Goal: Task Accomplishment & Management: Manage account settings

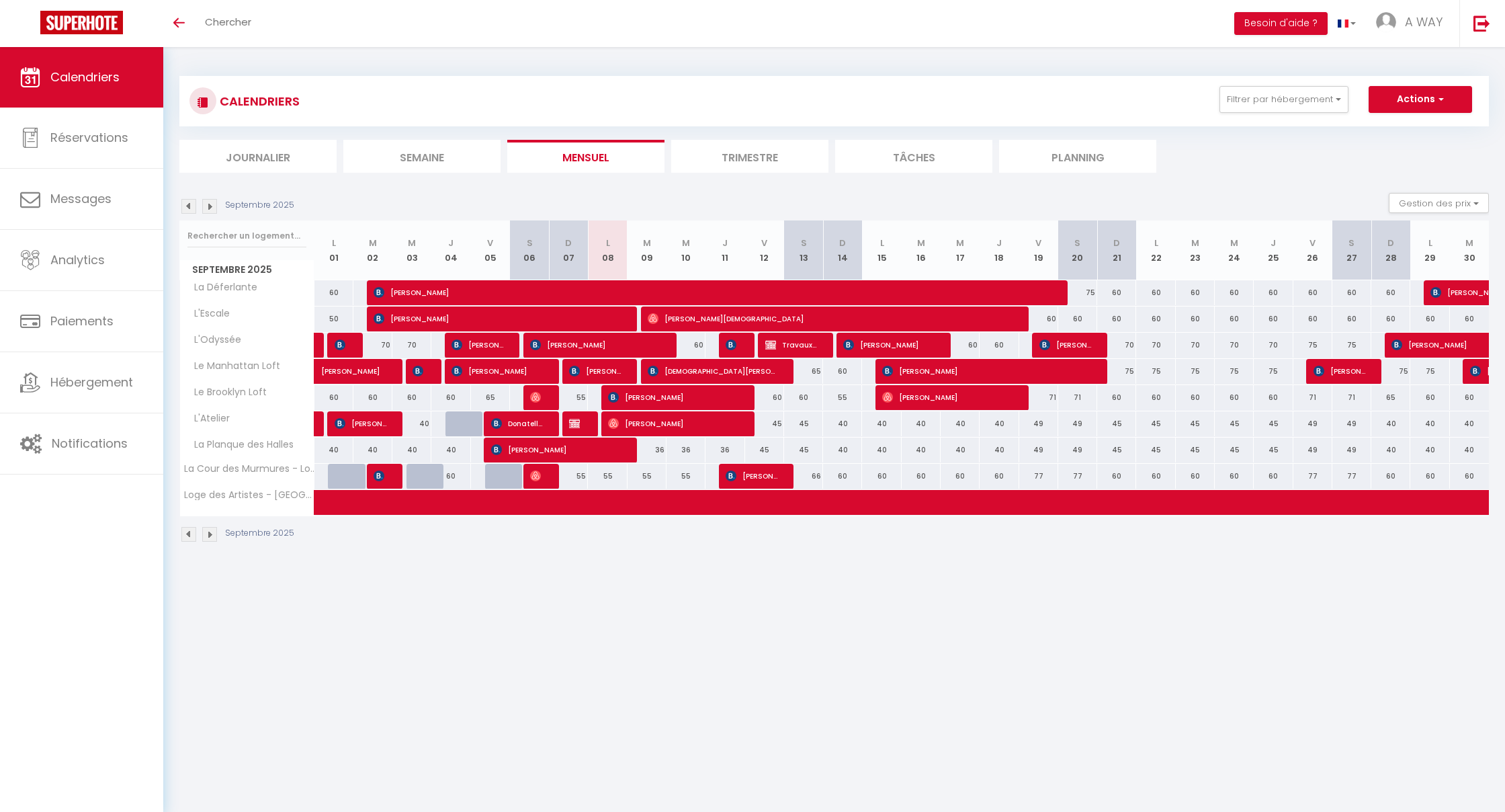
click at [618, 235] on span "[PERSON_NAME]" at bounding box center [556, 449] width 130 height 25
select select "OK"
select select "KO"
select select "1"
select select "0"
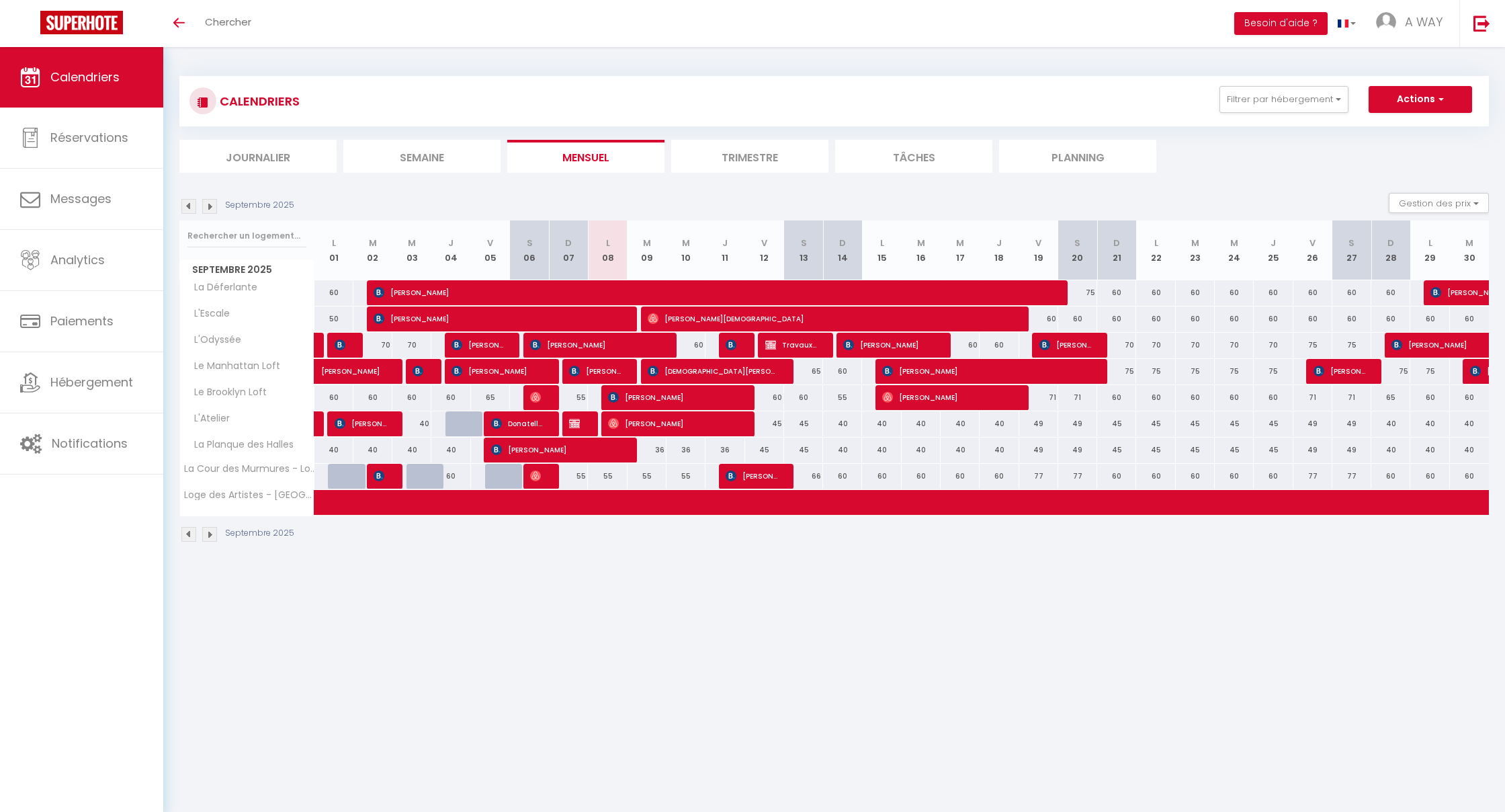
select select "1"
select select
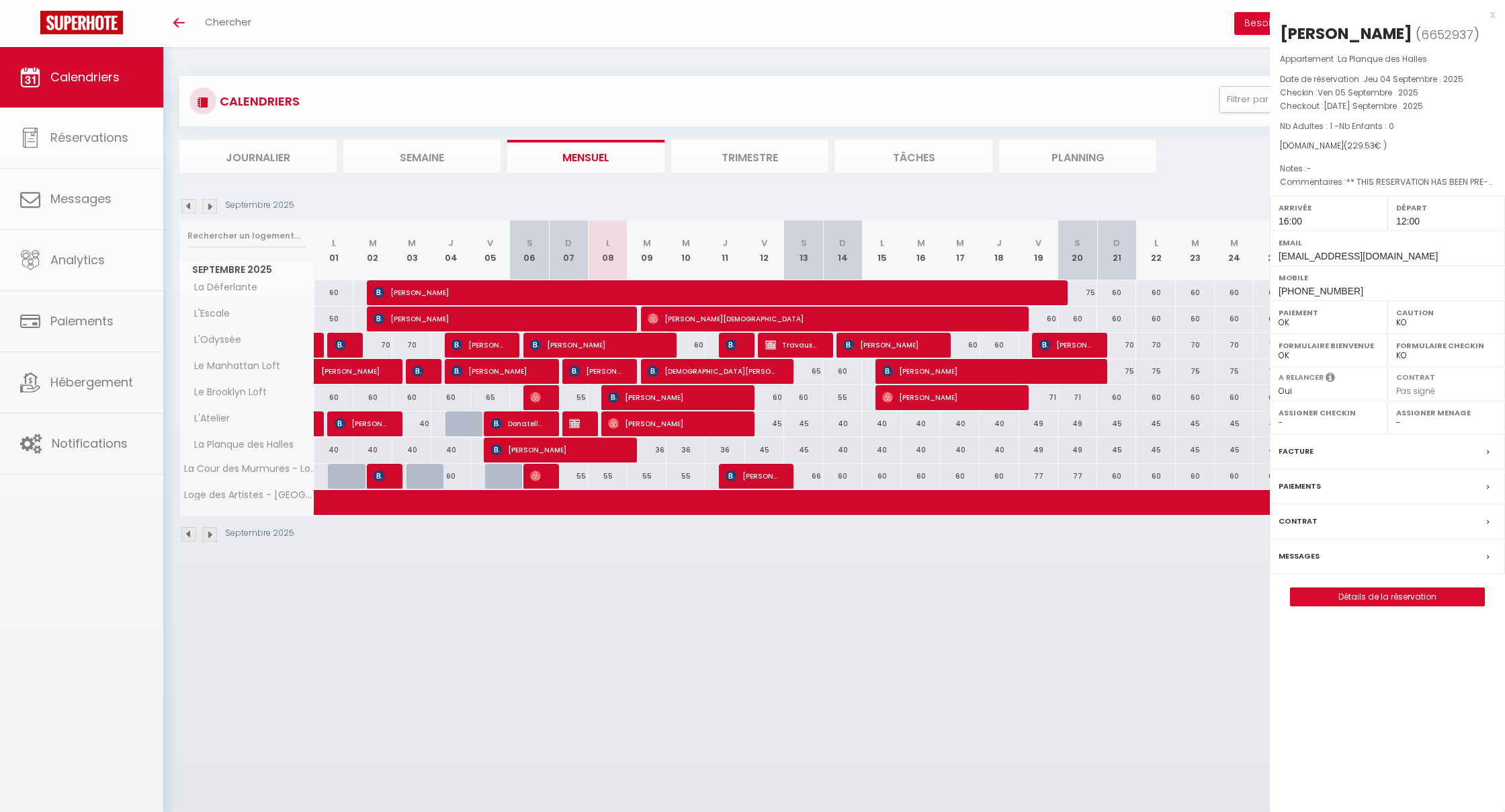
click at [618, 235] on div at bounding box center [752, 406] width 1505 height 812
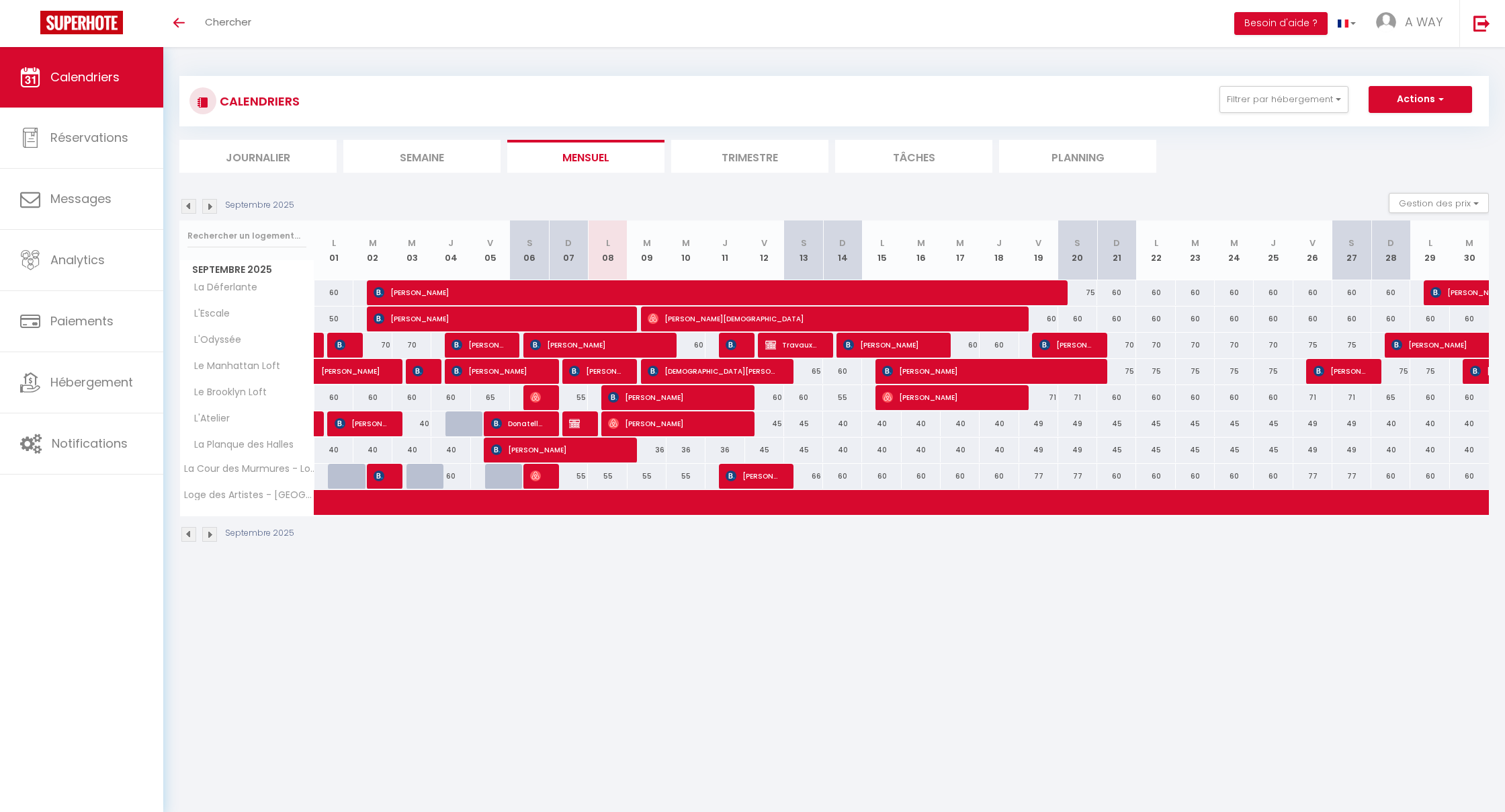
click at [618, 235] on body "🟢 Des questions ou besoin d'assistance pour la migration AirBnB? Connectez-vous…" at bounding box center [752, 452] width 1505 height 812
click at [618, 235] on span "[PERSON_NAME]" at bounding box center [556, 449] width 130 height 25
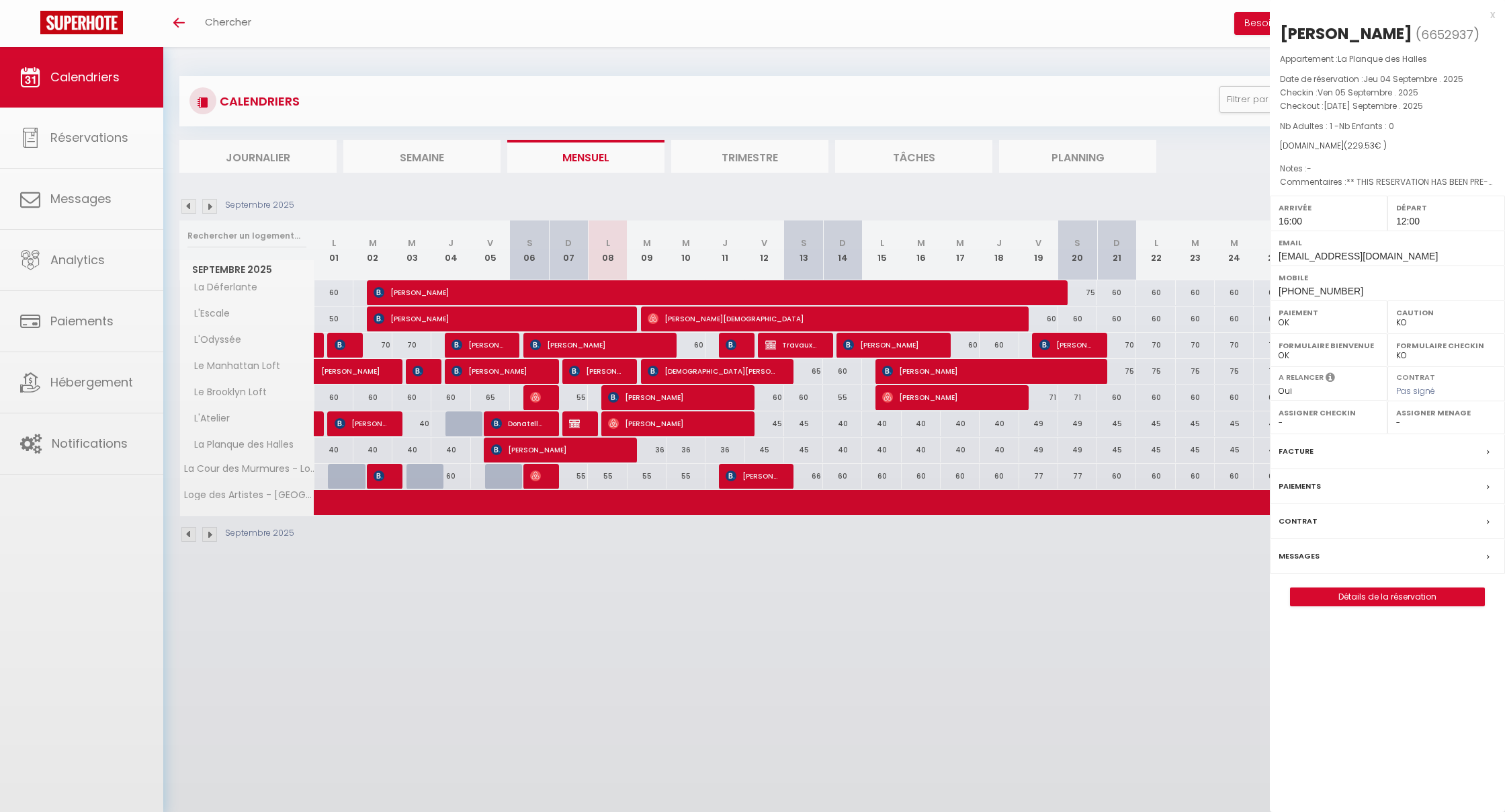
click at [616, 235] on div at bounding box center [752, 406] width 1505 height 812
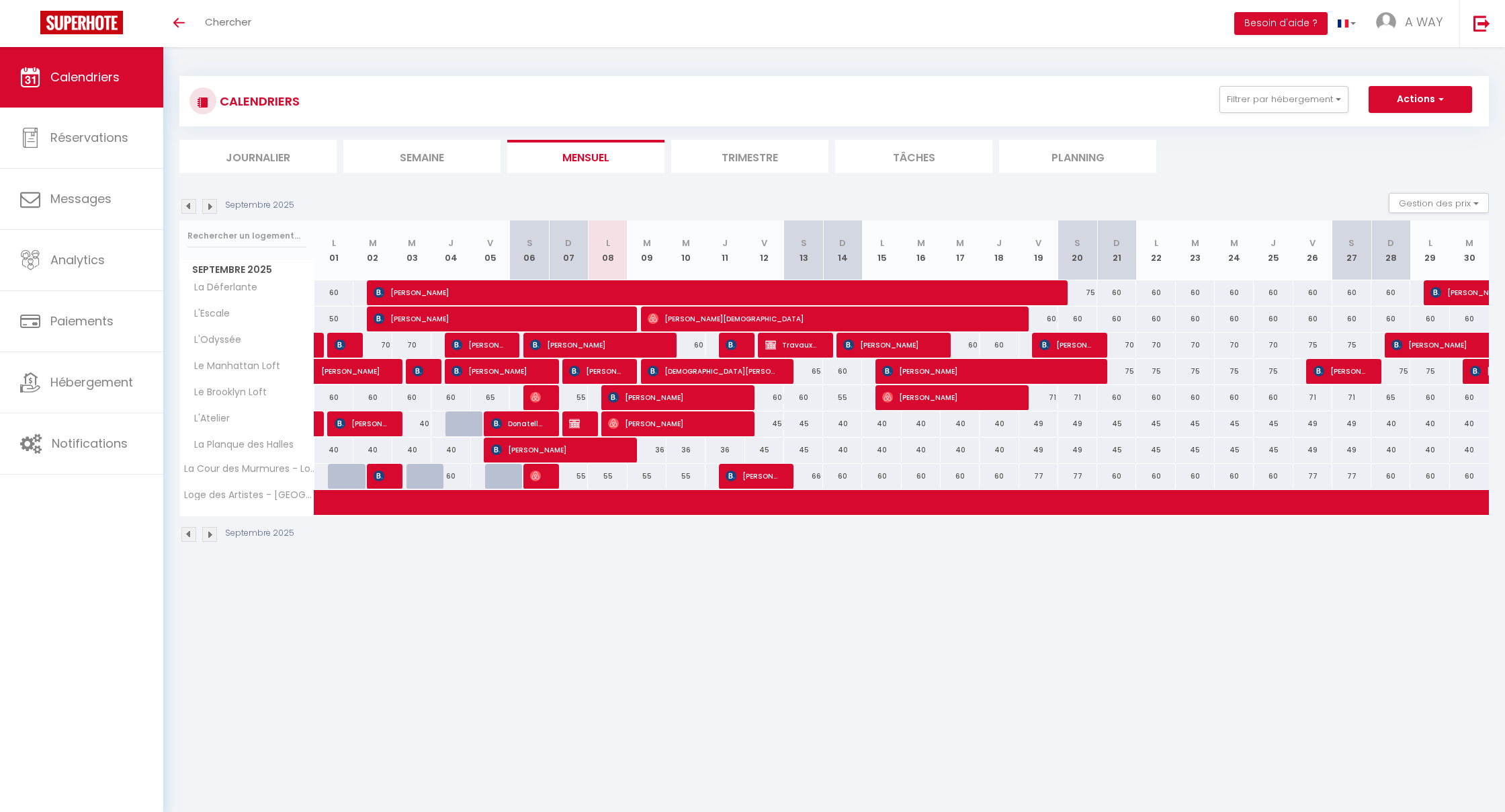
click at [550, 235] on span "[PERSON_NAME]" at bounding box center [556, 449] width 130 height 25
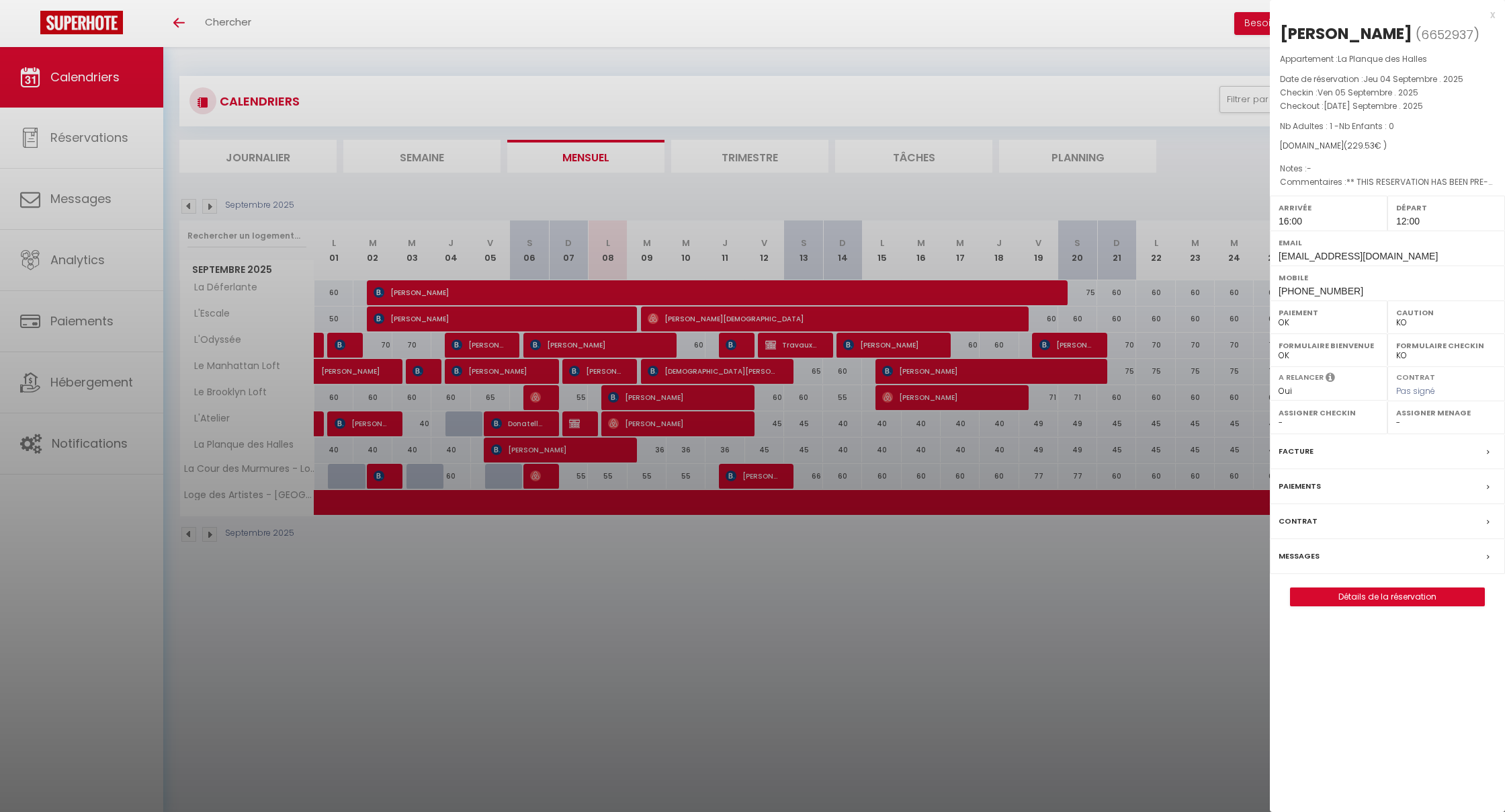
click at [606, 235] on div at bounding box center [752, 406] width 1505 height 812
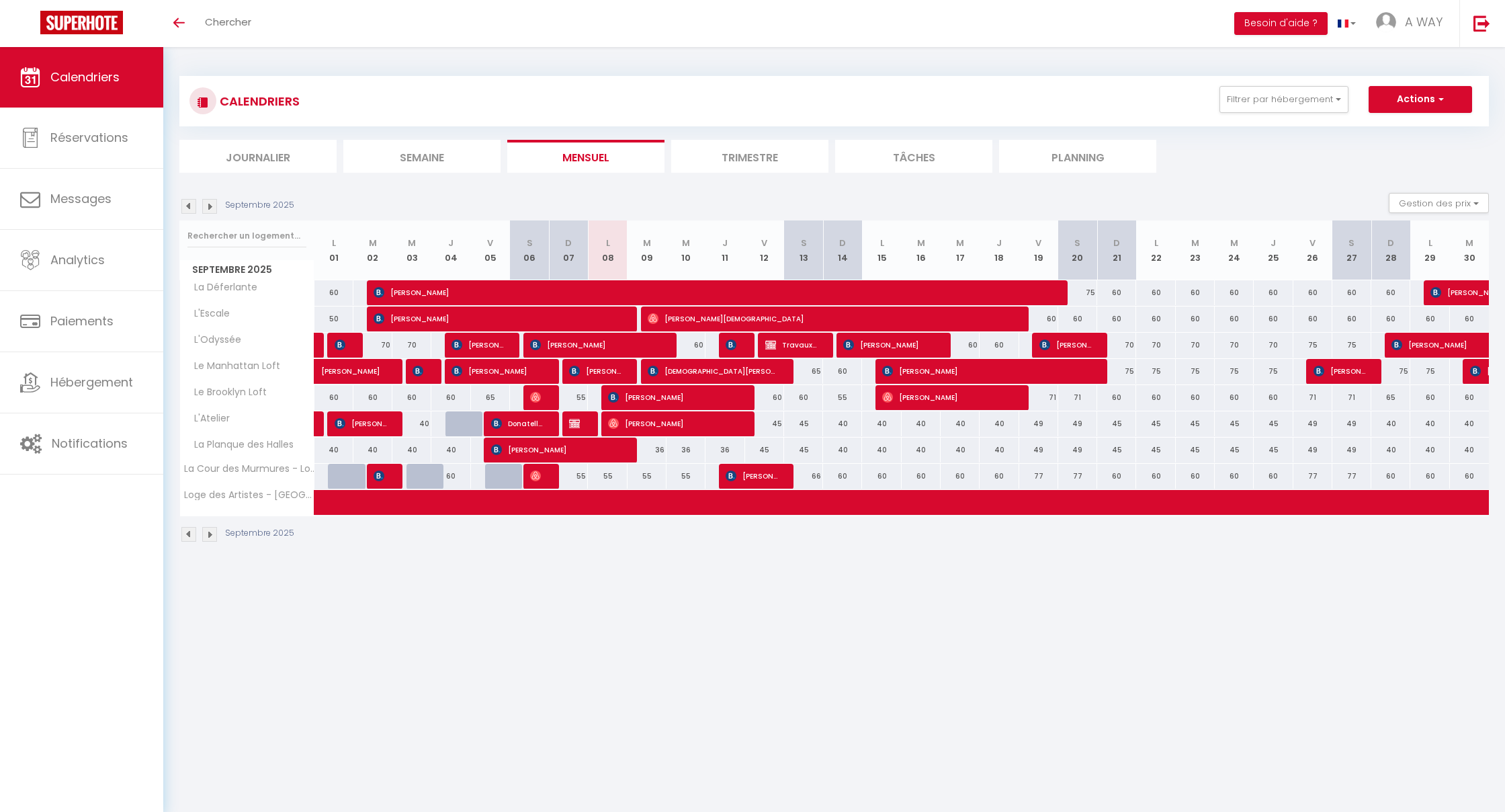
click at [606, 235] on span "[PERSON_NAME]" at bounding box center [594, 371] width 52 height 25
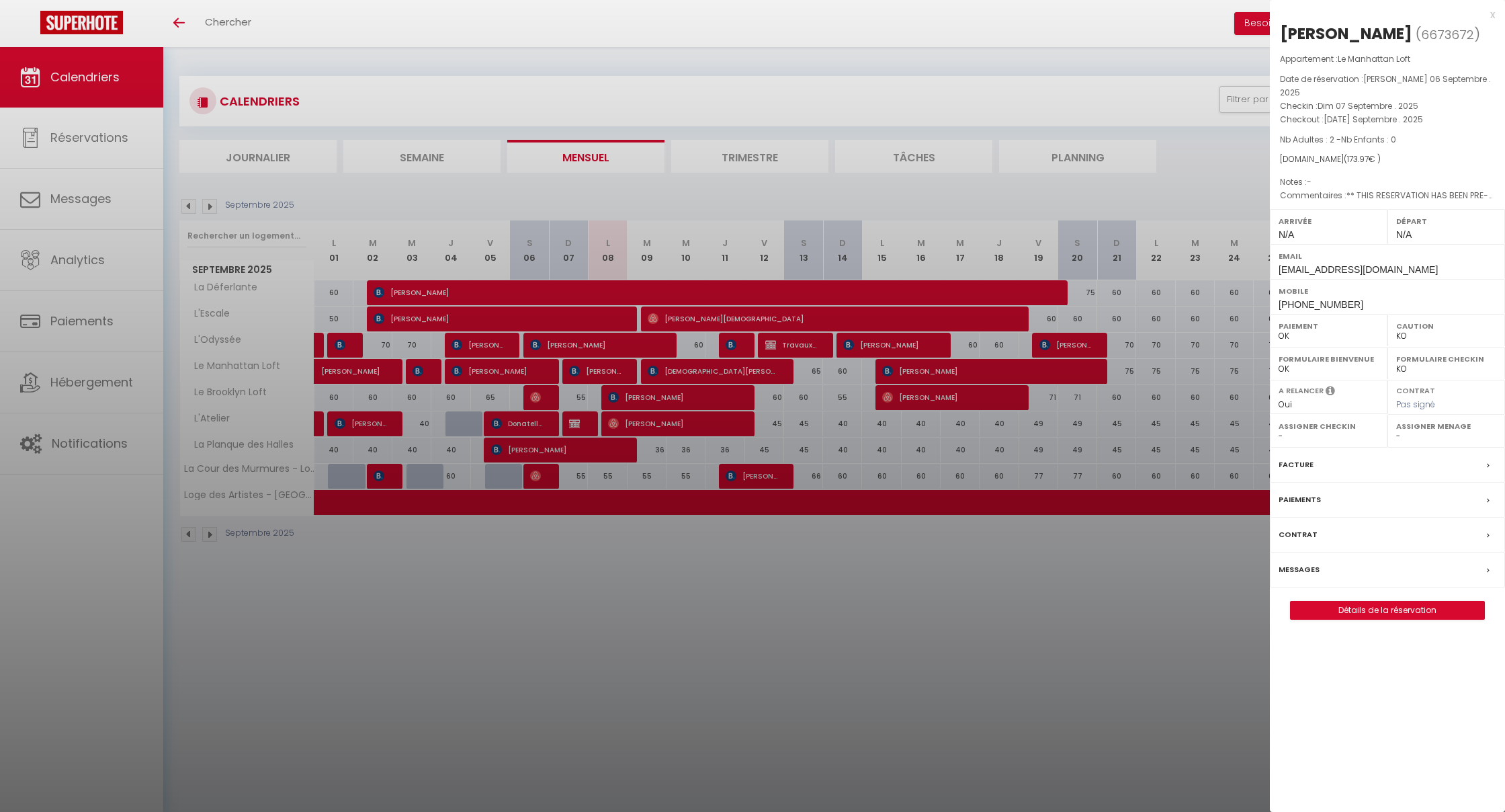
click at [608, 235] on div at bounding box center [752, 406] width 1505 height 812
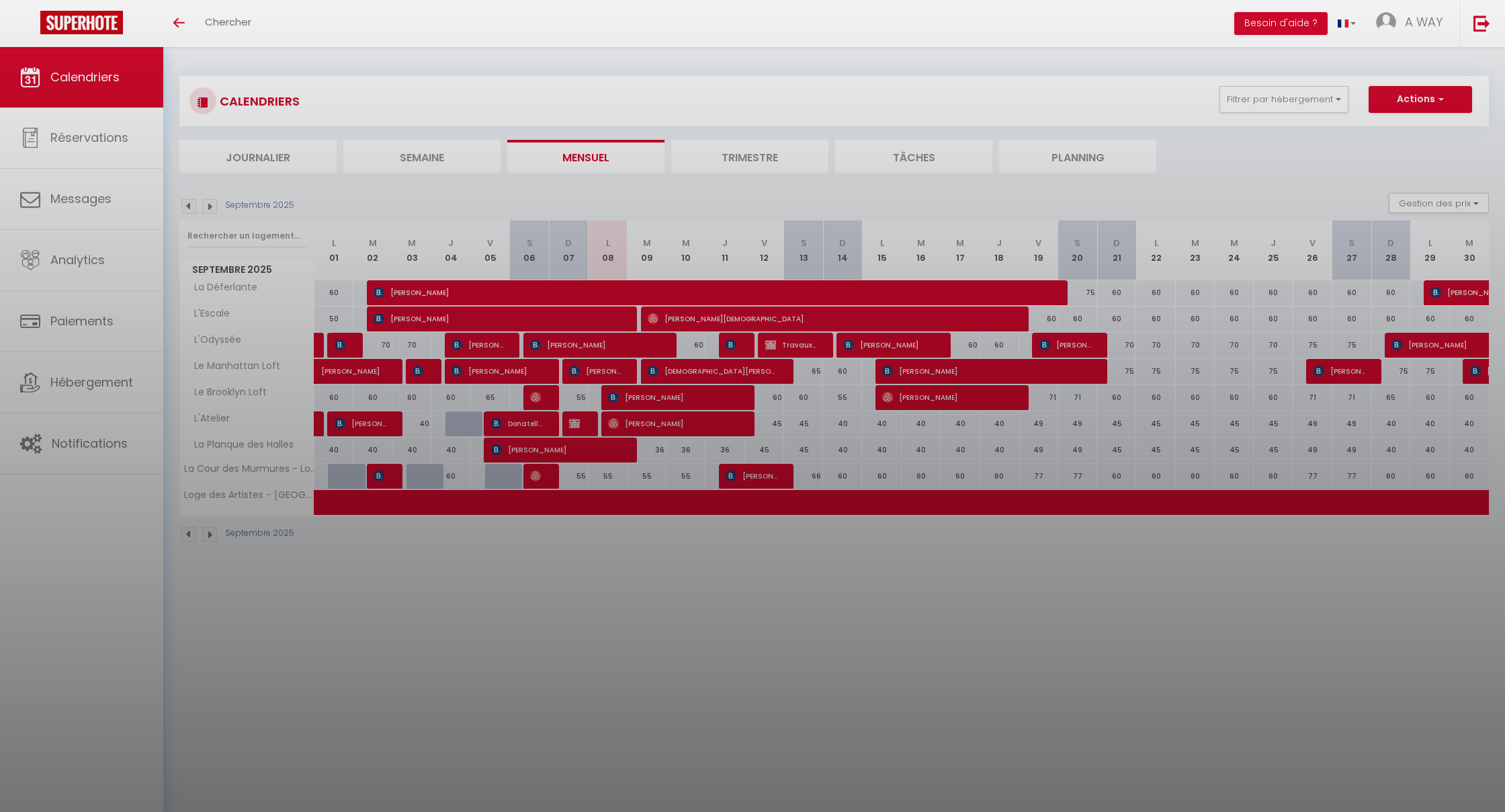
click at [608, 235] on div at bounding box center [752, 406] width 1505 height 812
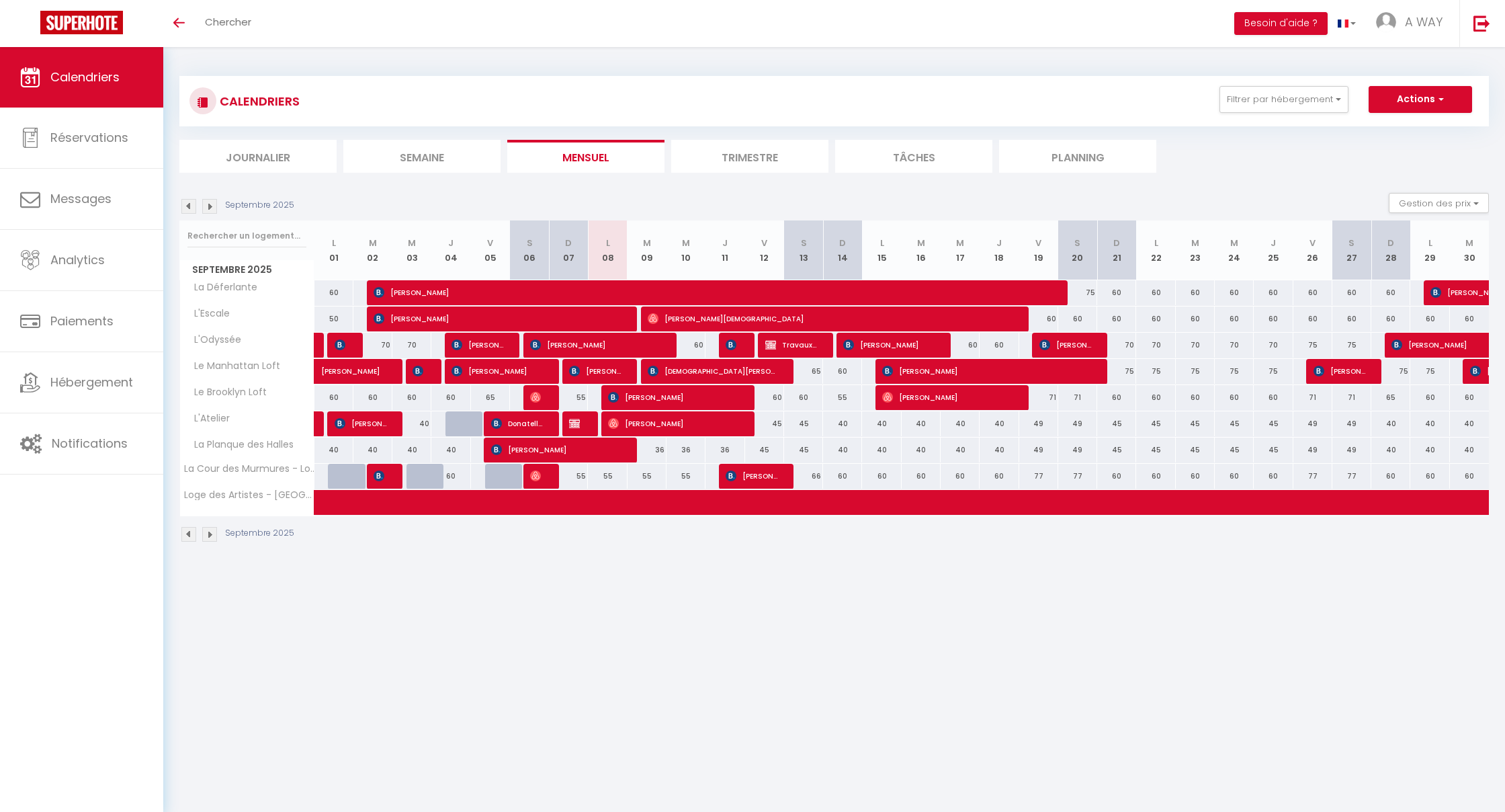
click at [578, 235] on img at bounding box center [574, 370] width 11 height 11
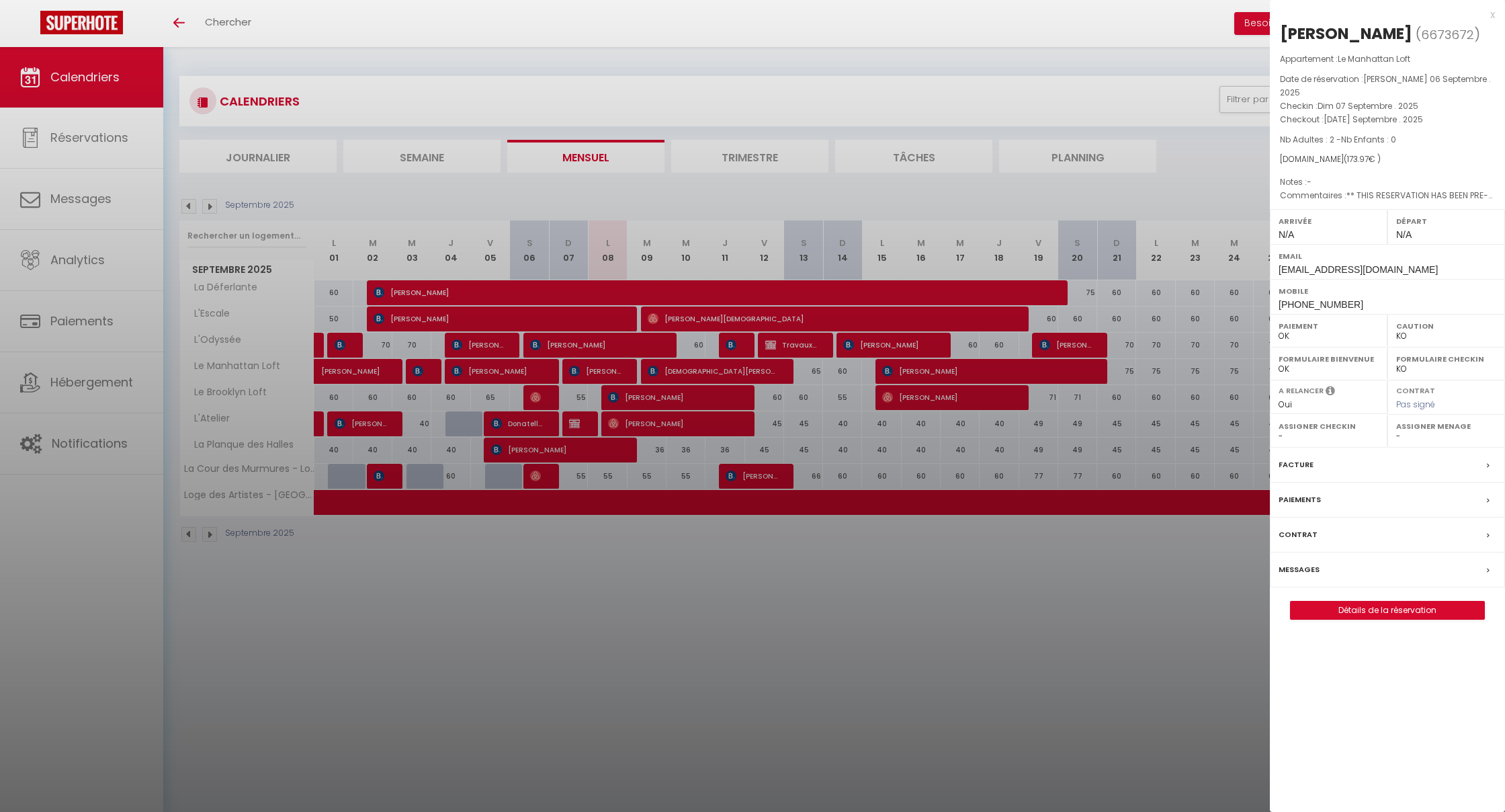
click at [1297, 235] on label "Contrat" at bounding box center [1299, 534] width 39 height 14
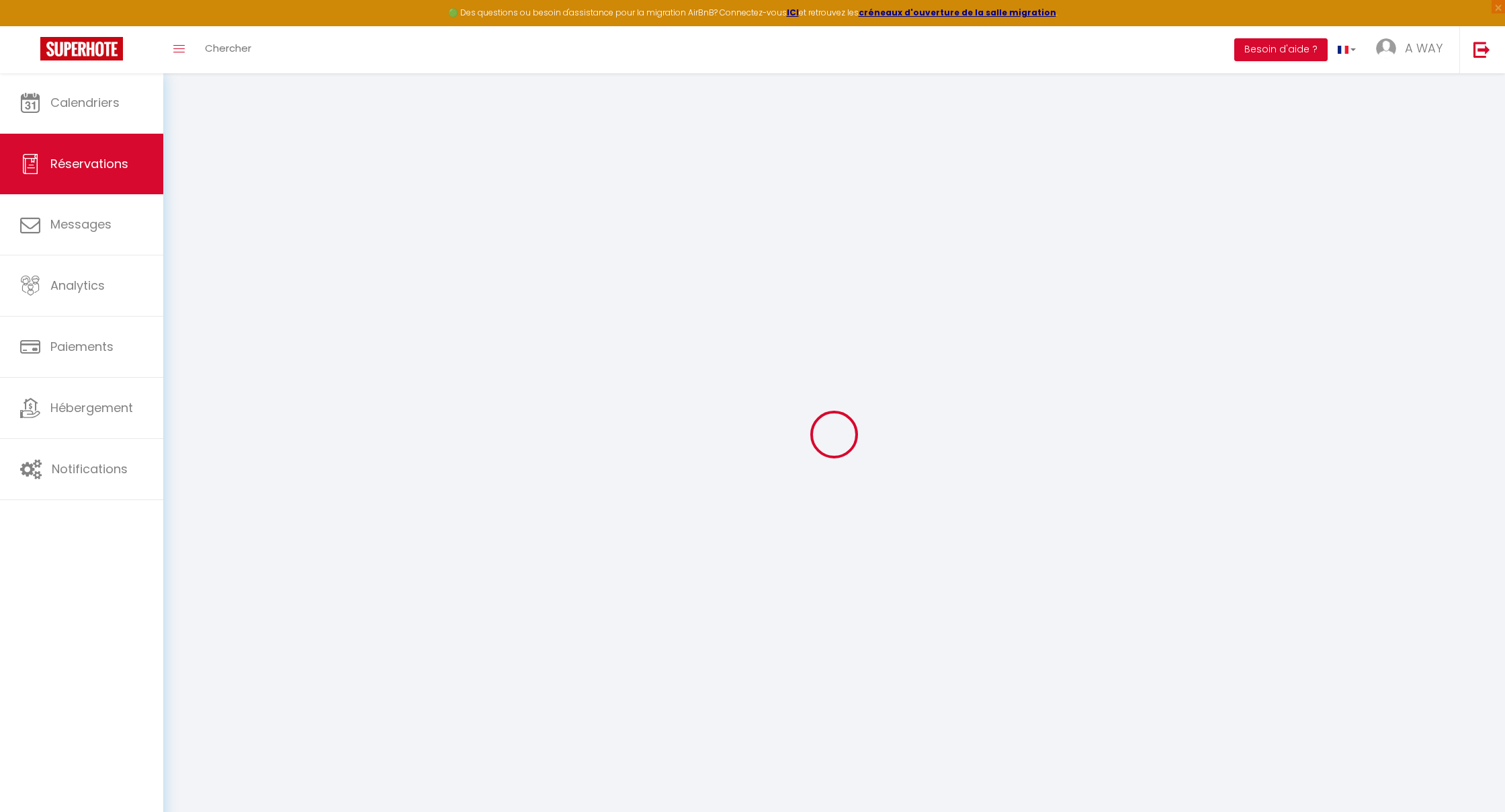
type input "[PERSON_NAME]"
type input "[EMAIL_ADDRESS][DOMAIN_NAME]"
type input "[PHONE_NUMBER]"
type input "."
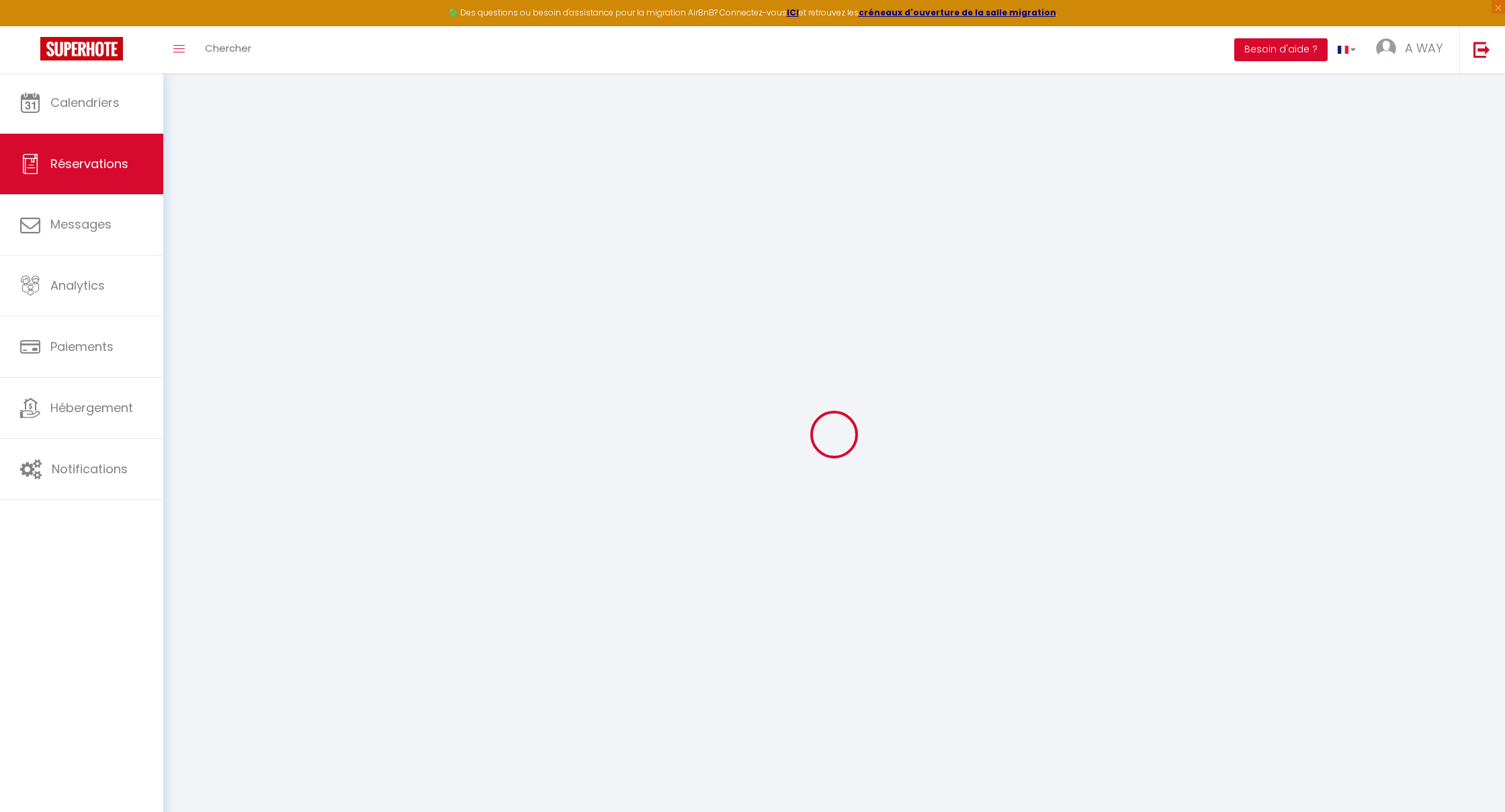
select select "DE"
type input "12.06"
type input "28.67"
type input "2.44"
select select "33080"
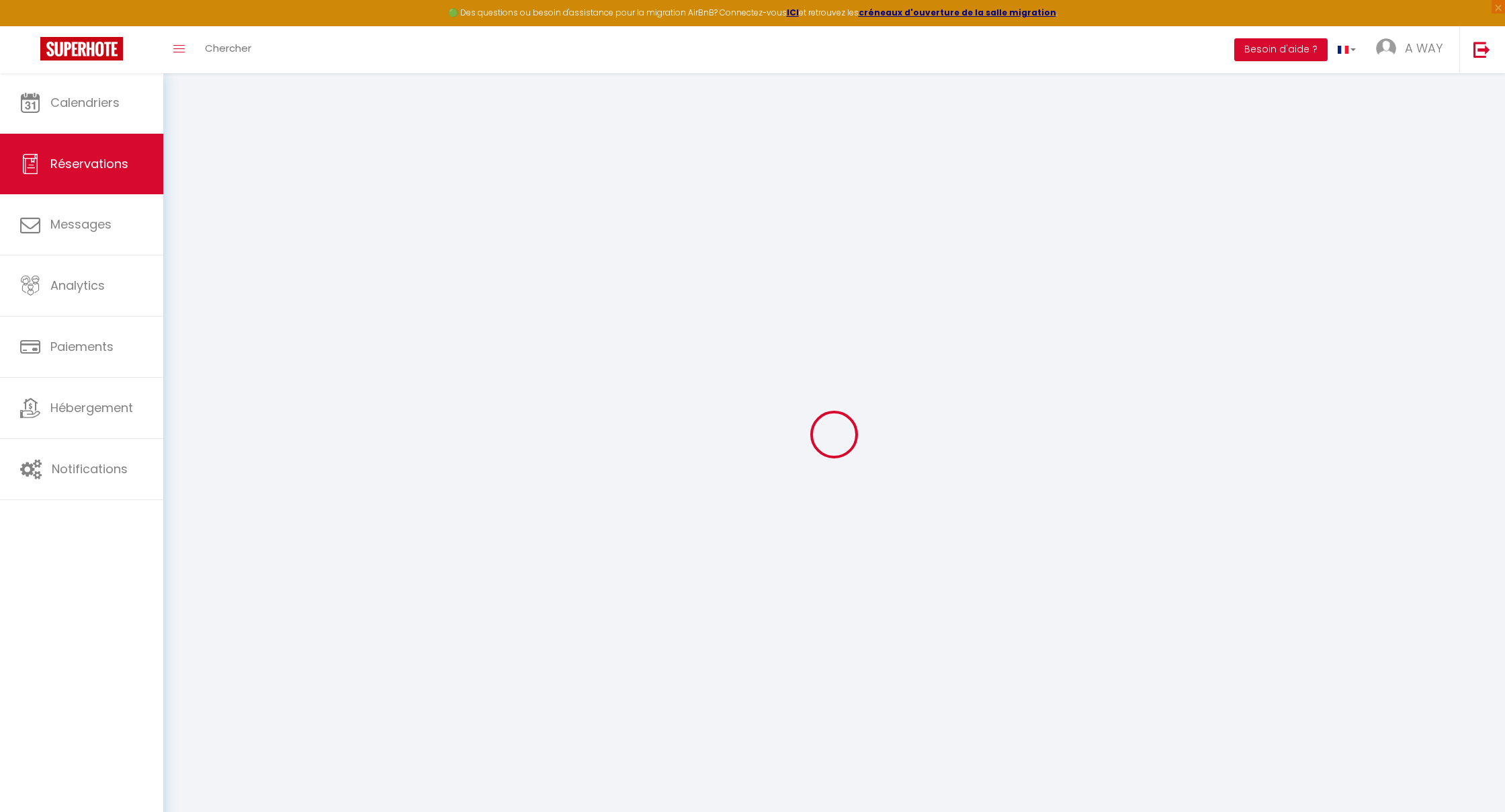
select select "1"
select select
type input "2"
select select "12"
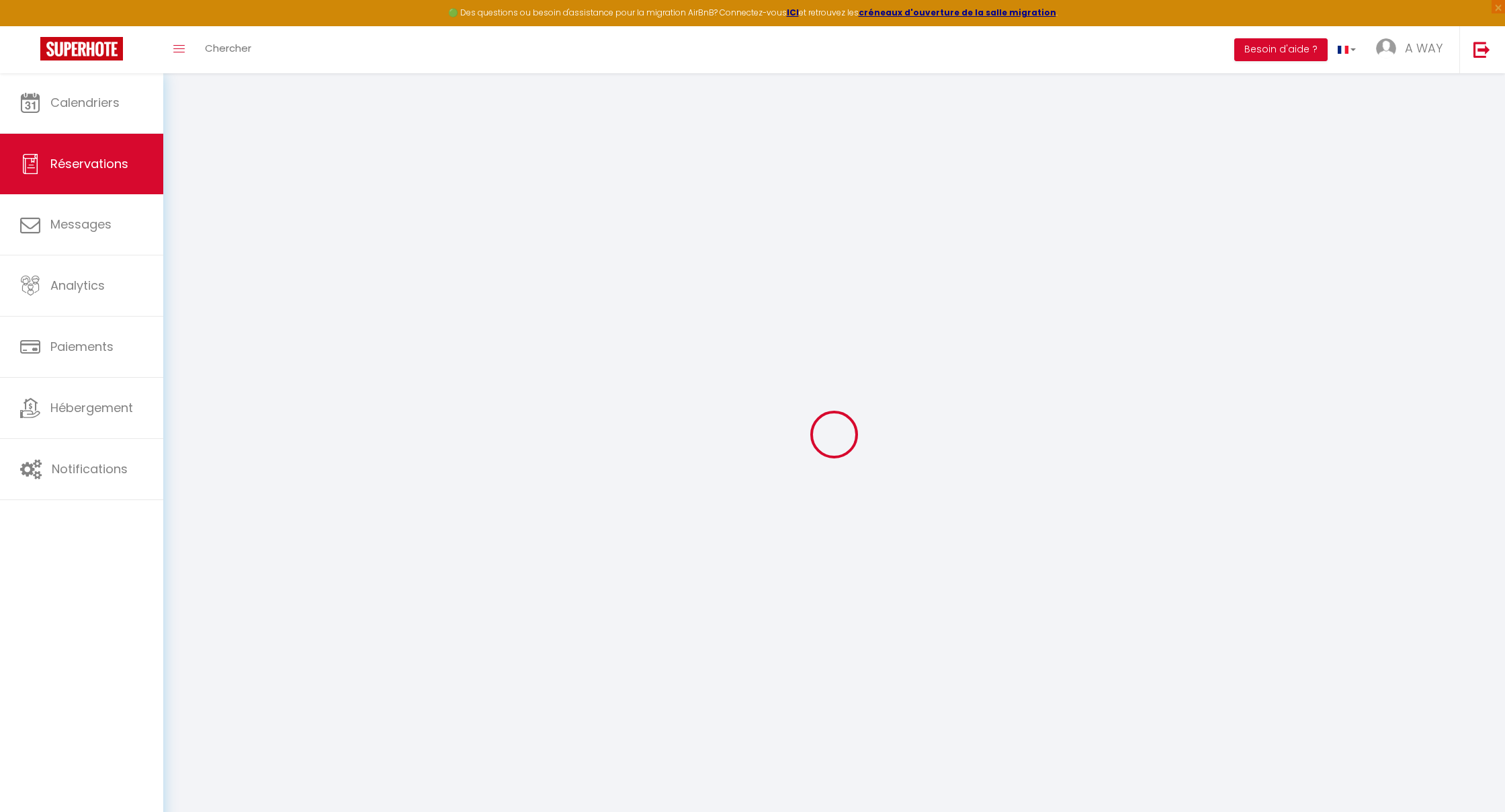
select select
select select "2"
type input "0"
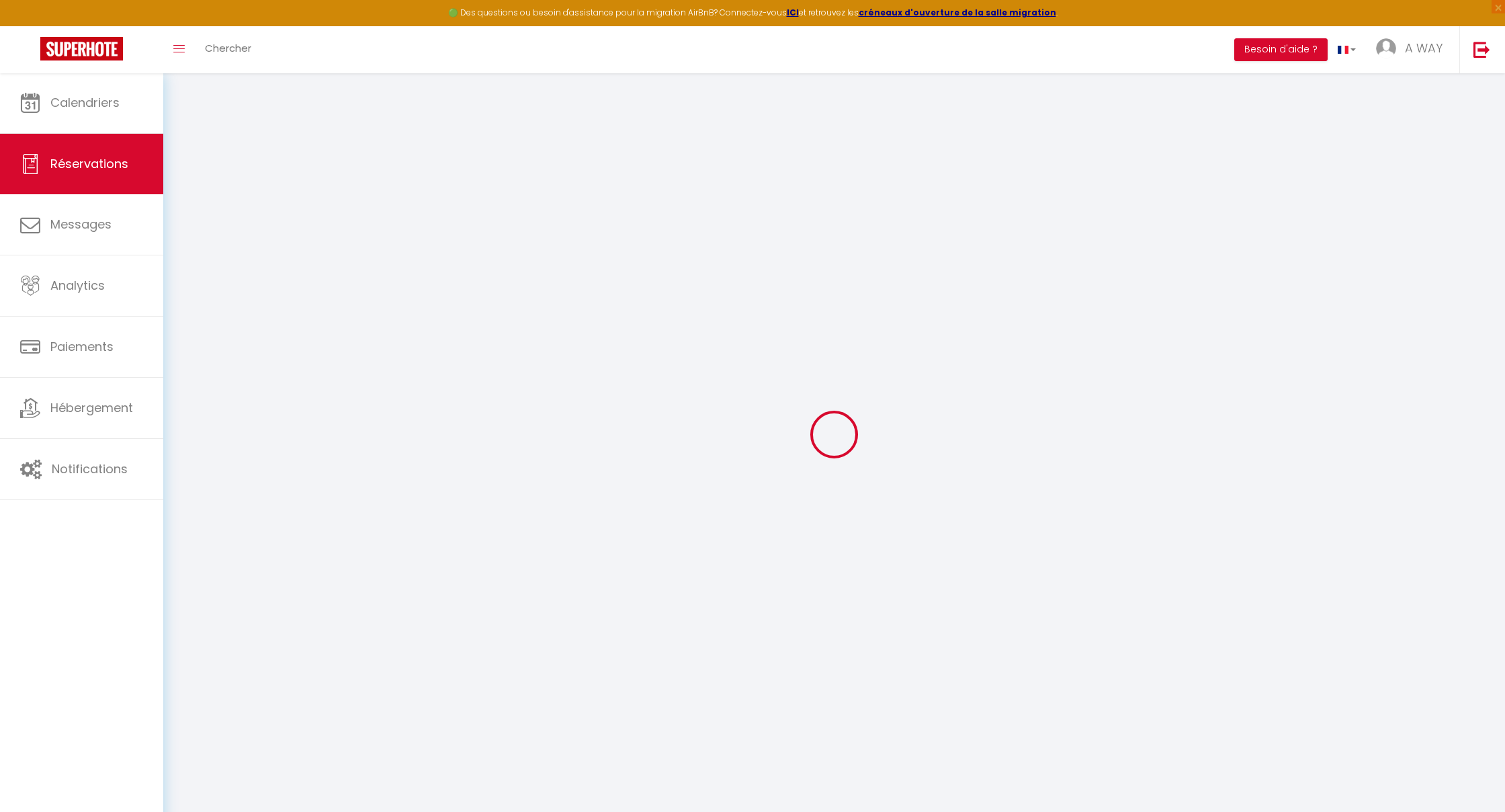
select select
select select "14"
select select
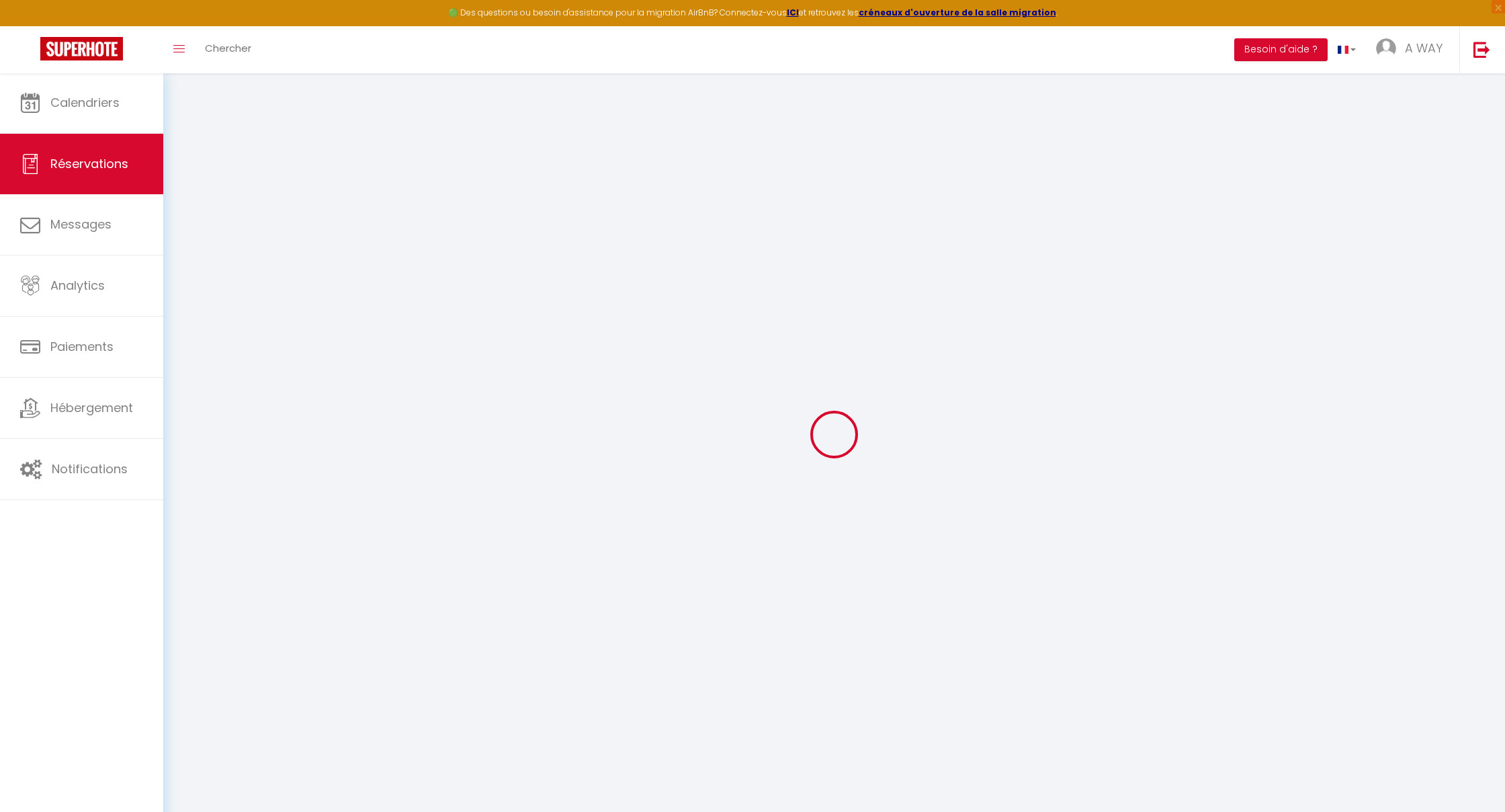
select select
checkbox input "false"
select select
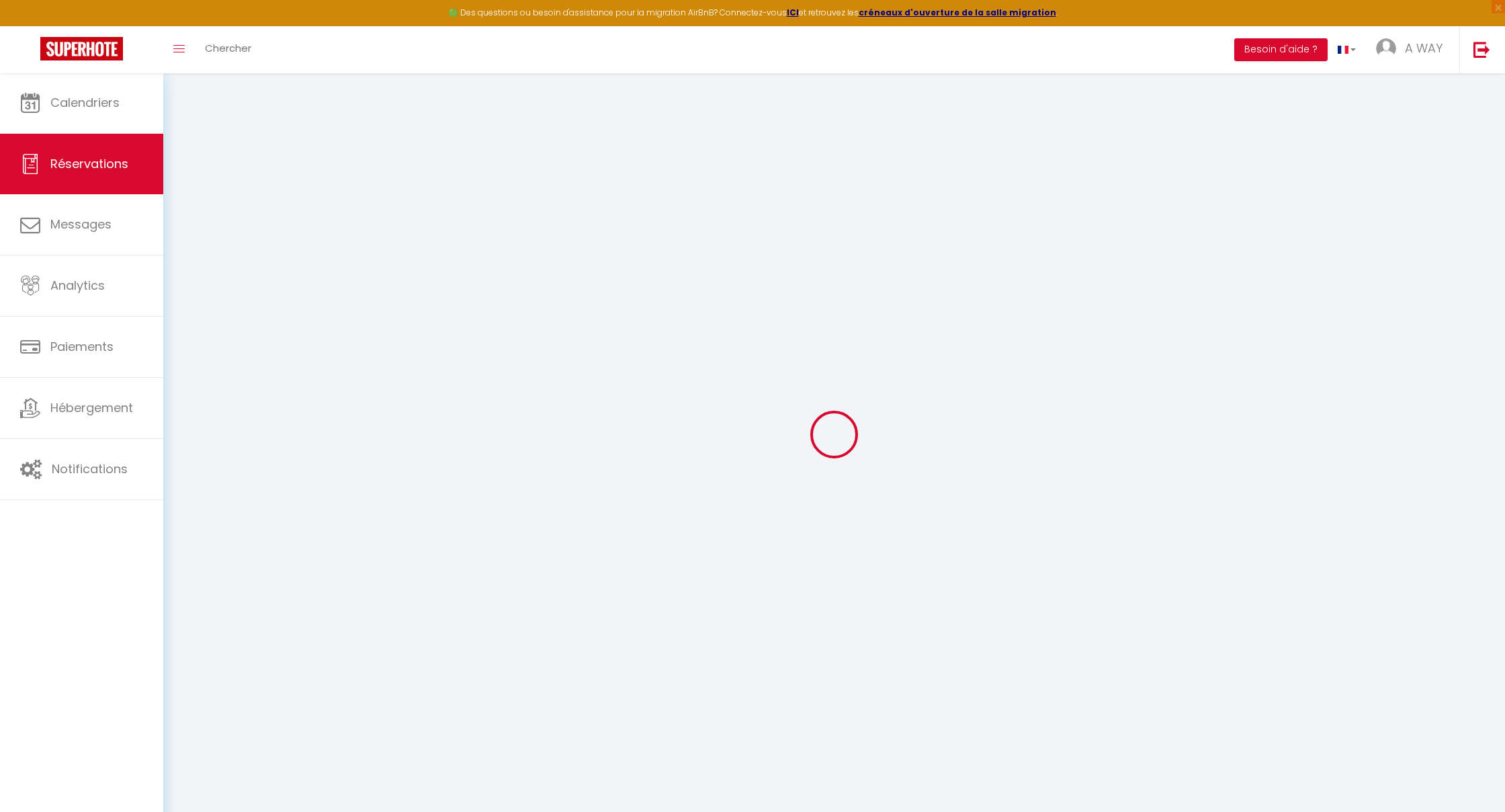
checkbox input "false"
type textarea "** THIS RESERVATION HAS BEEN PRE-PAID ** BOOKING NOTE : Payment charge is EUR 2…"
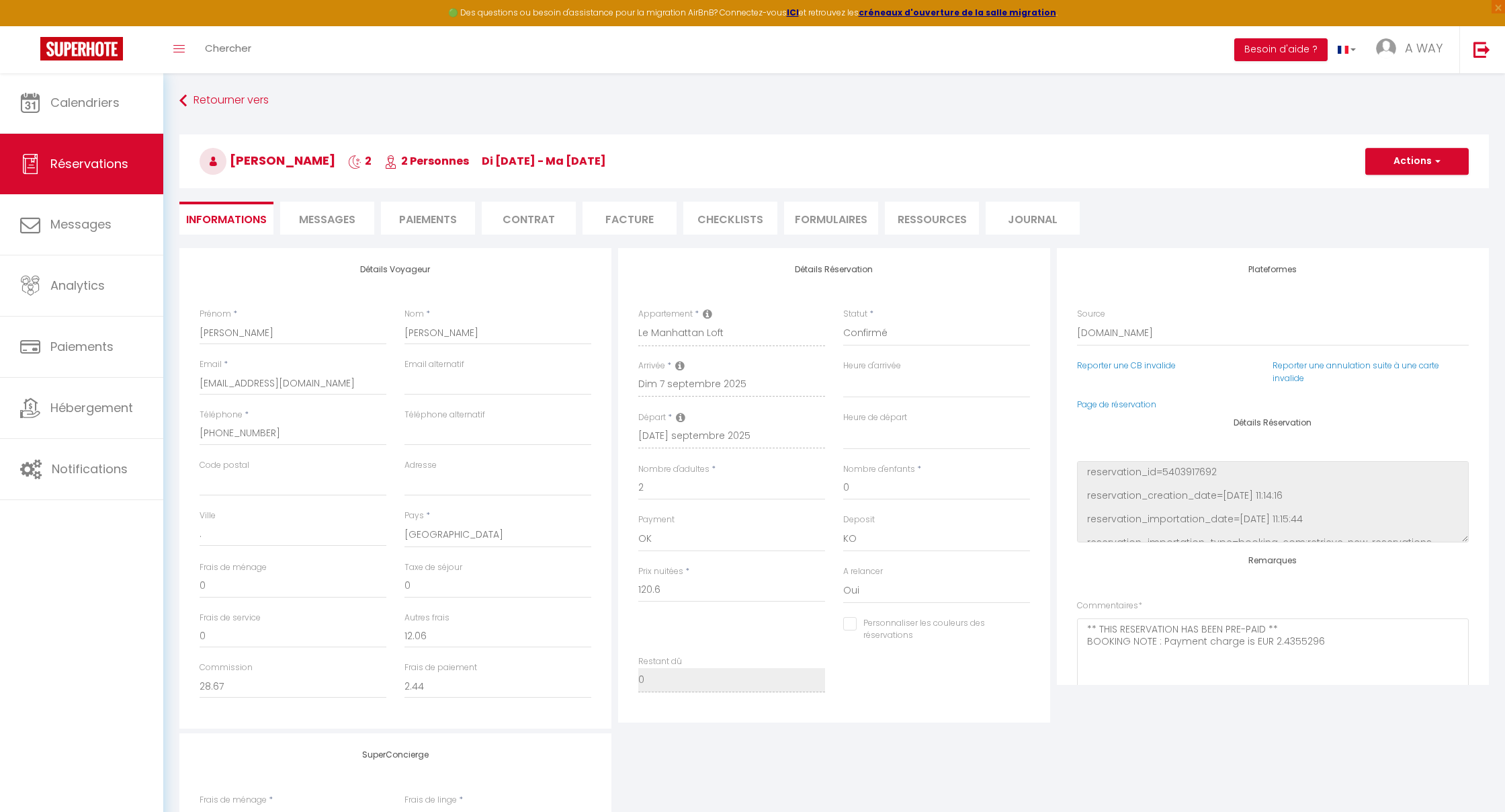
type input "36"
type input "5.31"
select select
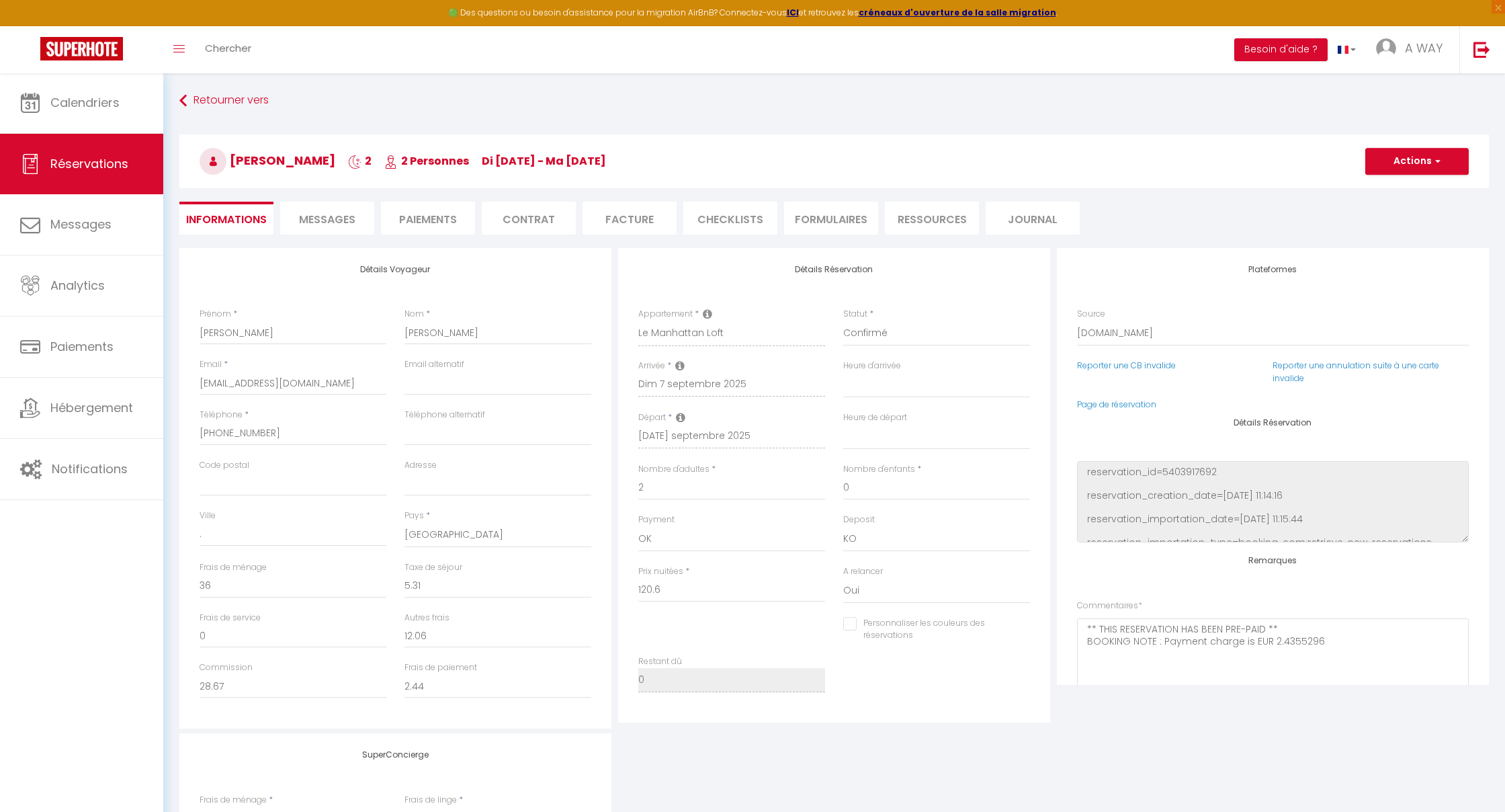
select select
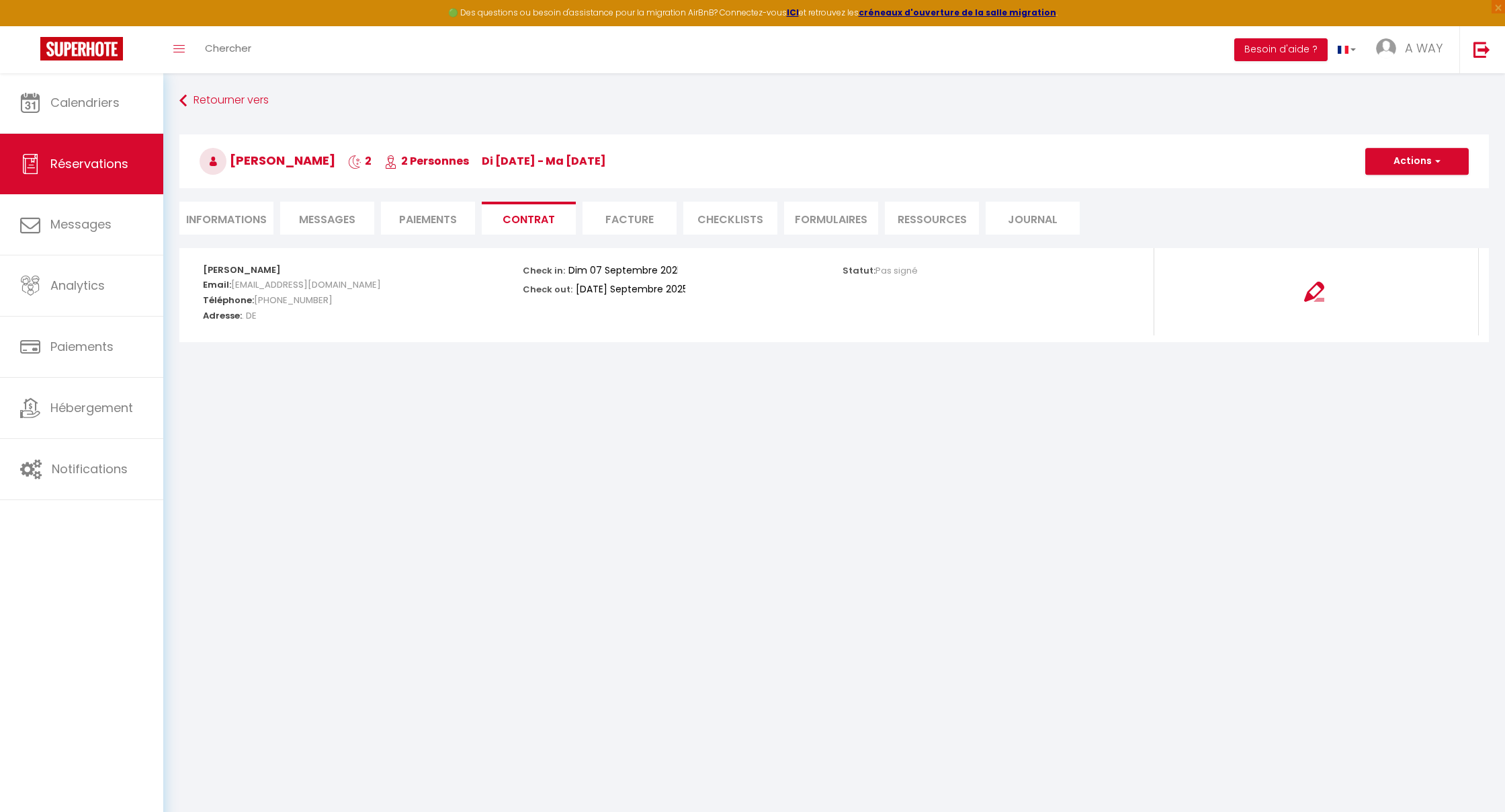
click at [244, 213] on li "Informations" at bounding box center [227, 218] width 94 height 33
select select
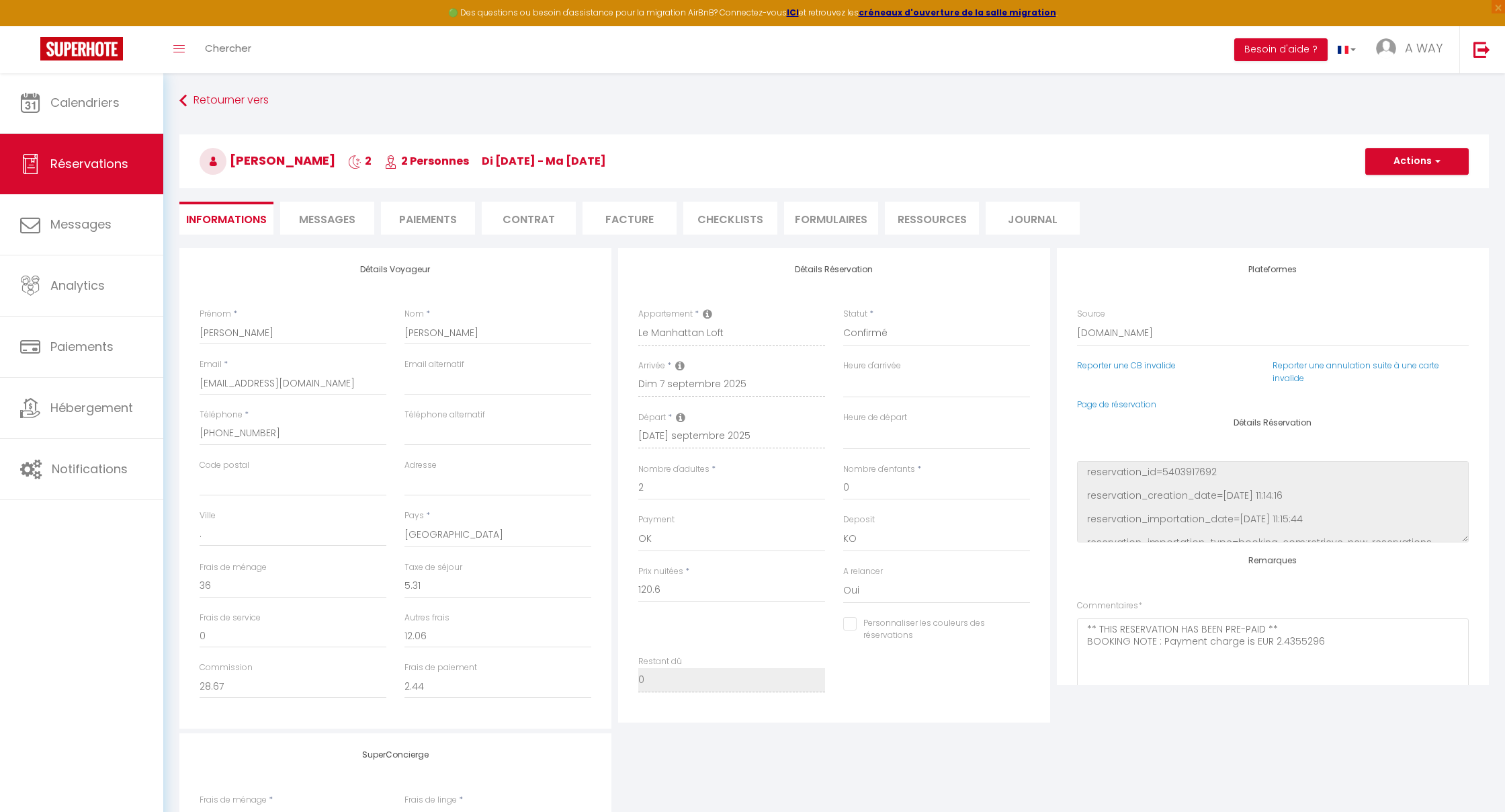
click at [328, 214] on span "Messages" at bounding box center [327, 220] width 57 height 16
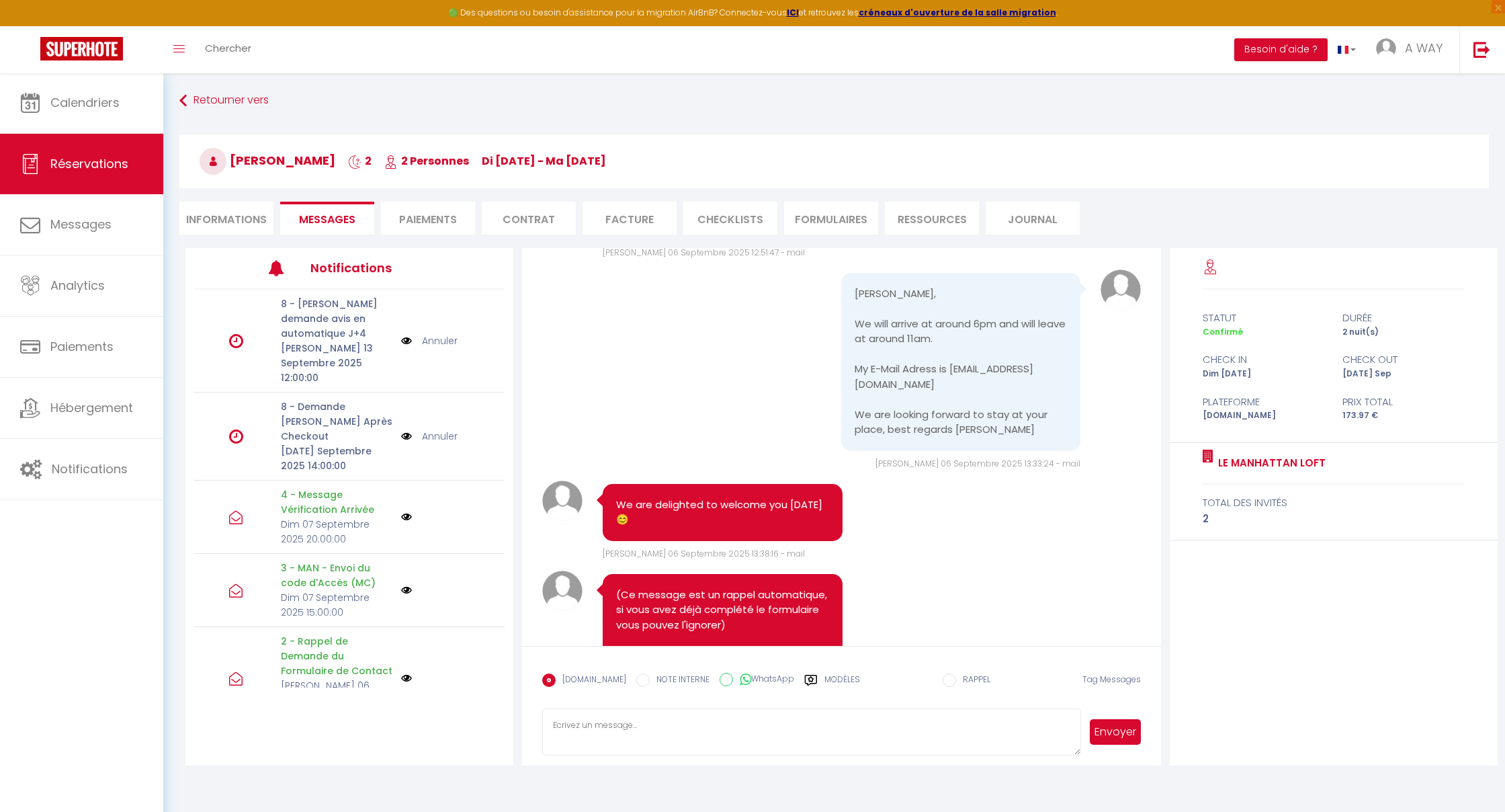
scroll to position [1167, 0]
click at [224, 216] on li "Informations" at bounding box center [227, 218] width 94 height 33
select select
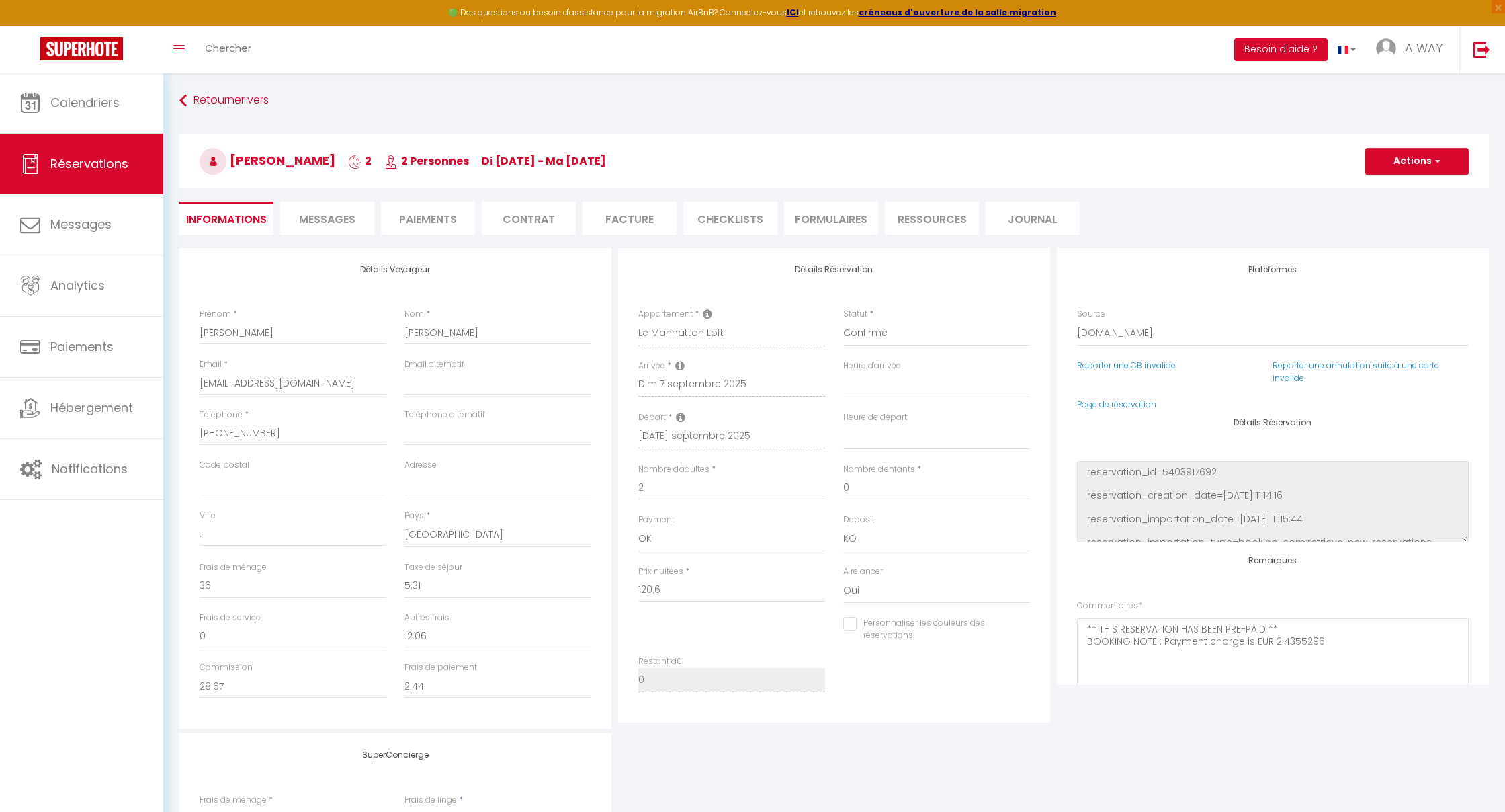
select select
checkbox input "false"
select select "15:30"
select select
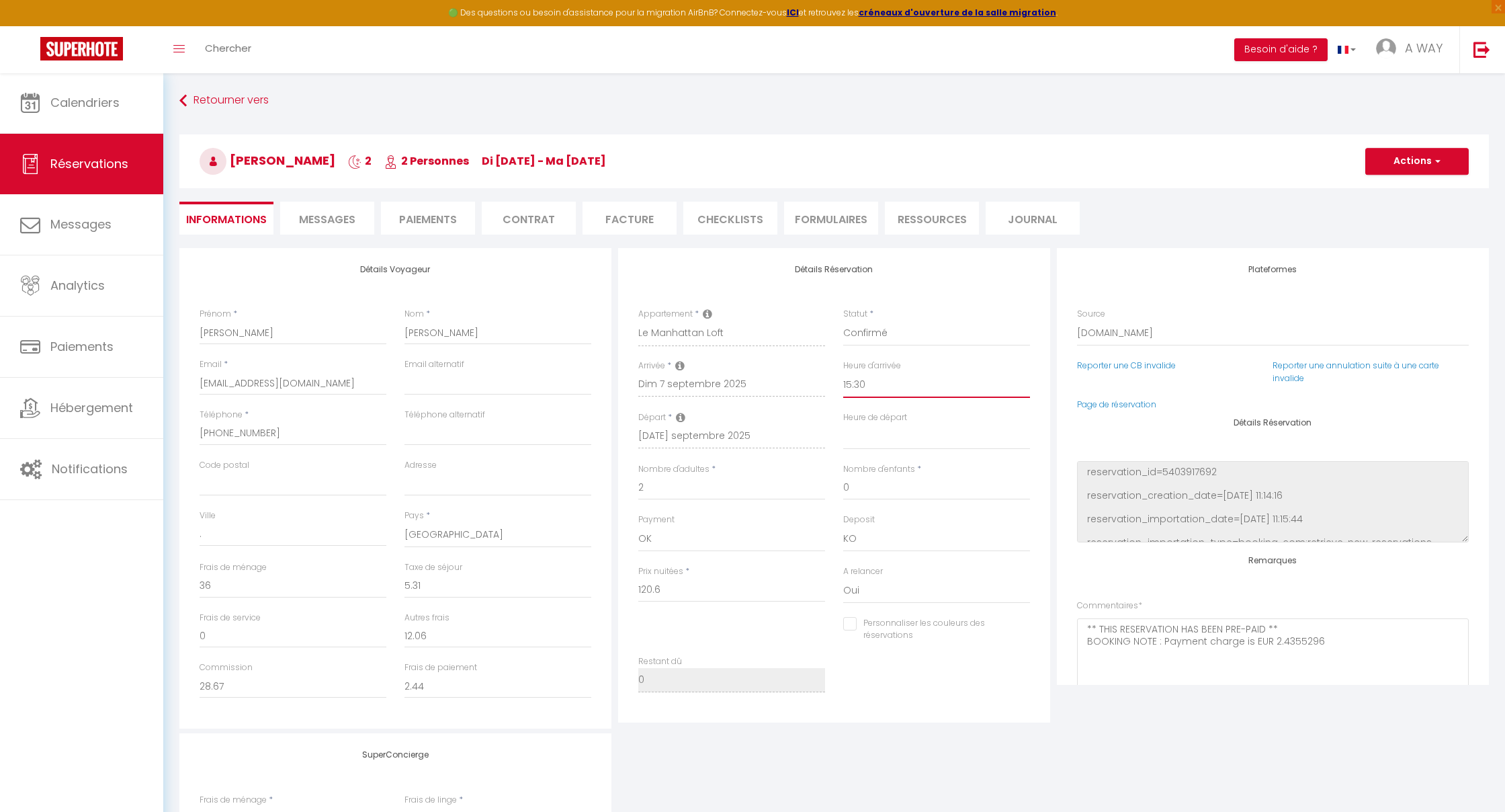
checkbox input "false"
select select "16:00"
select select
checkbox input "false"
select select "11:00"
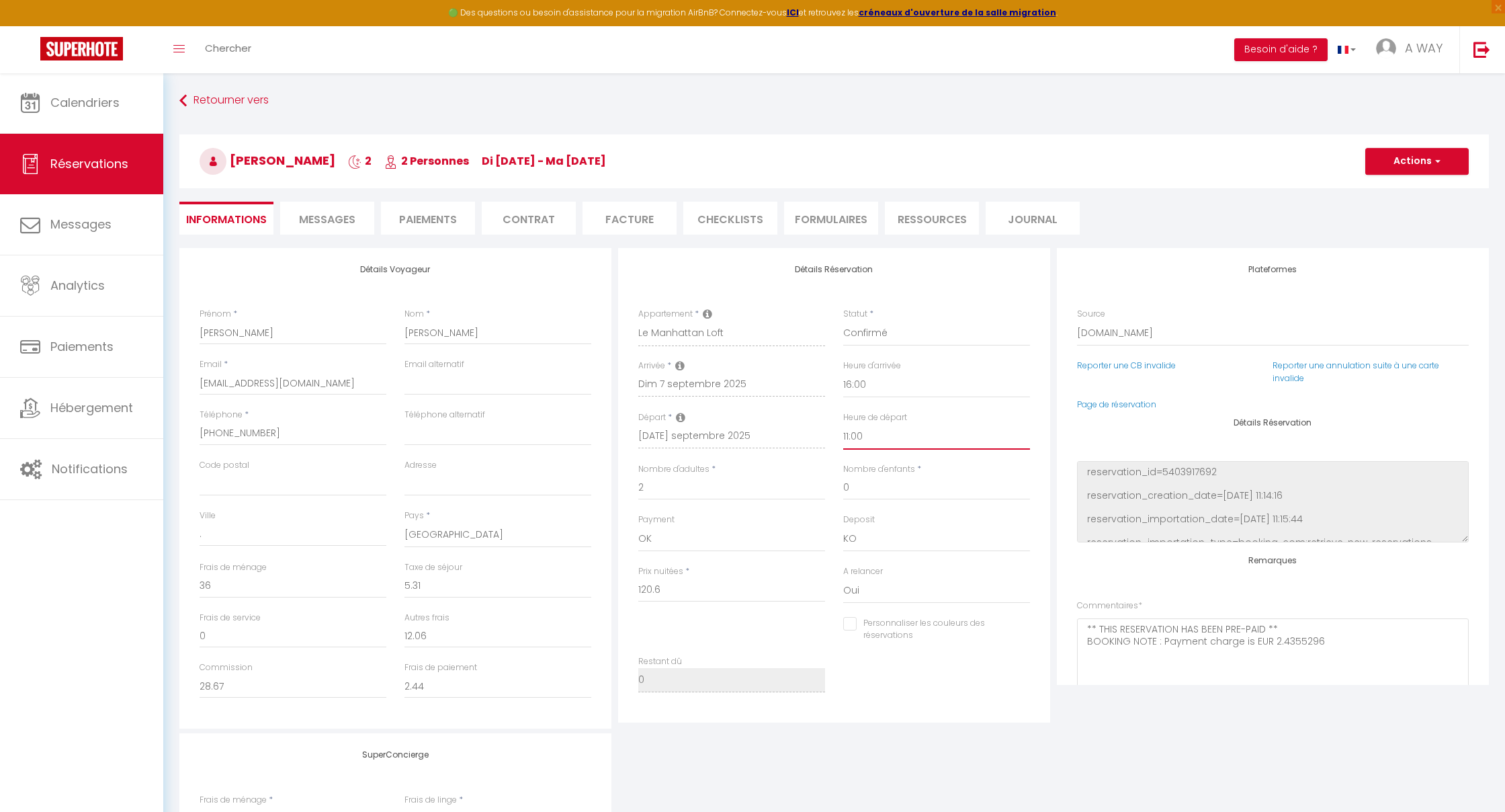
checkbox input "false"
type input "c"
checkbox input "false"
type input "cp"
checkbox input "false"
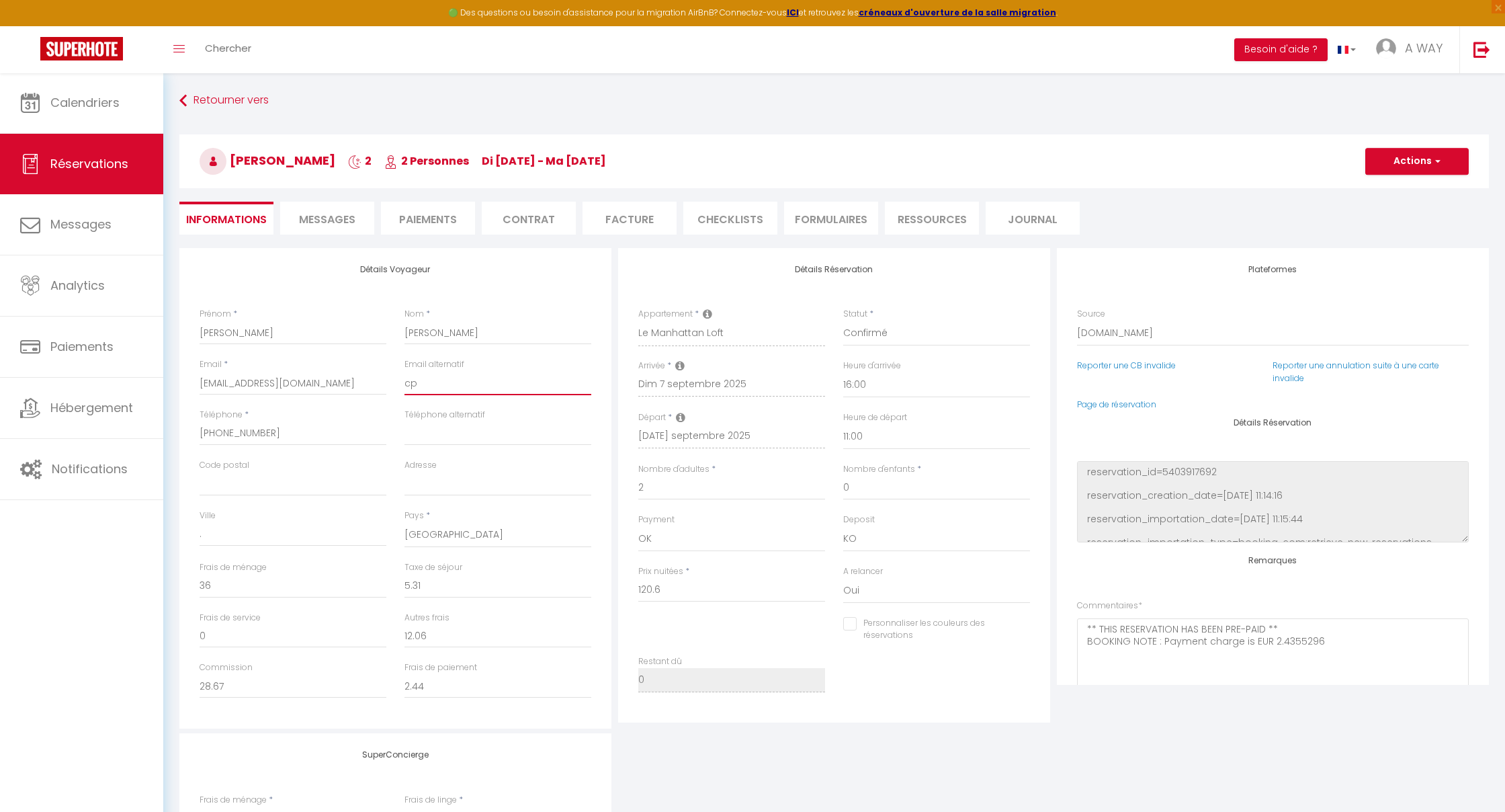
type input "cpr"
checkbox input "false"
type input "cpre"
checkbox input "false"
type input "cprei"
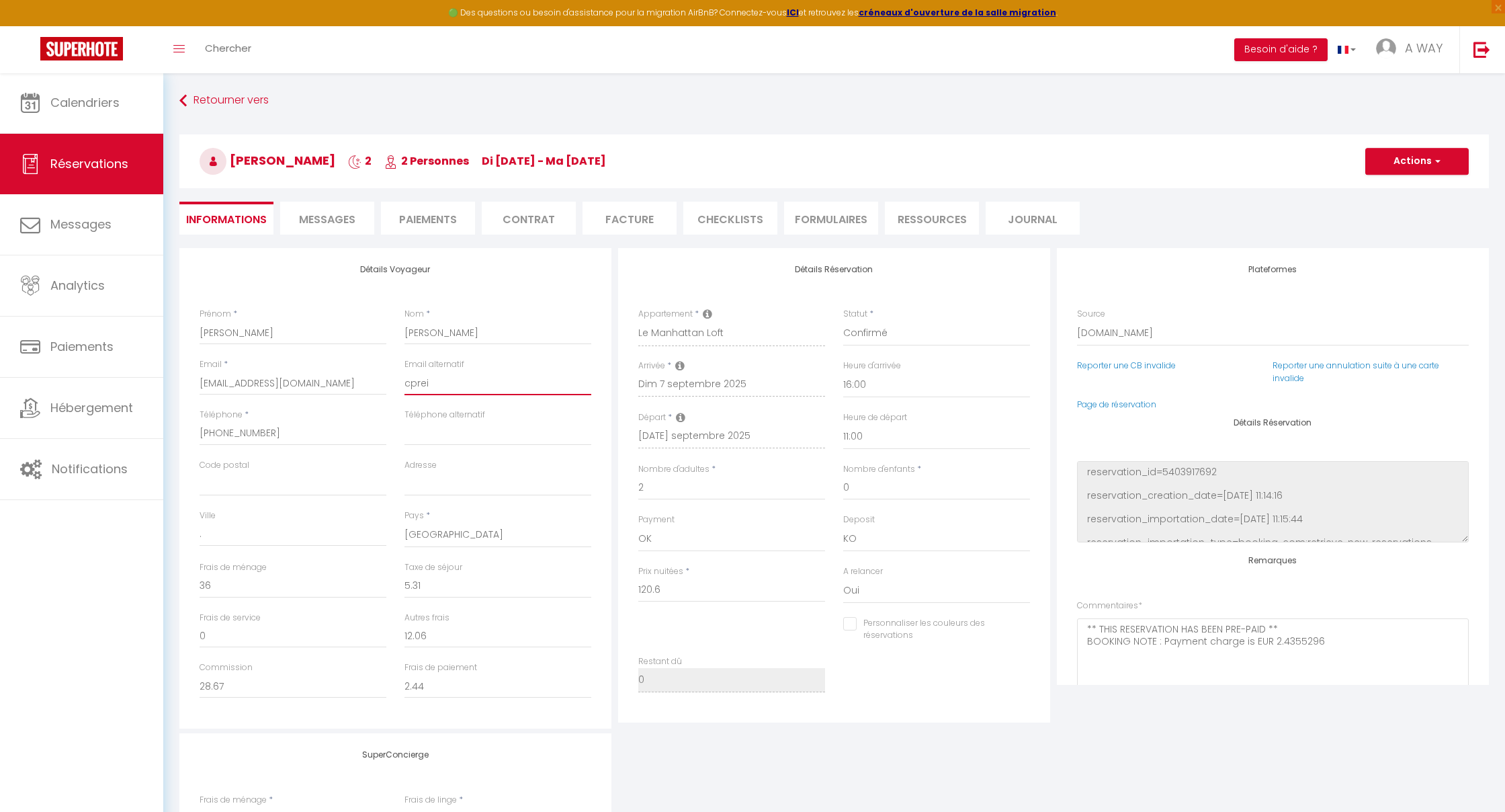
checkbox input "false"
type input "cpreis"
checkbox input "false"
type input "cpreise"
checkbox input "false"
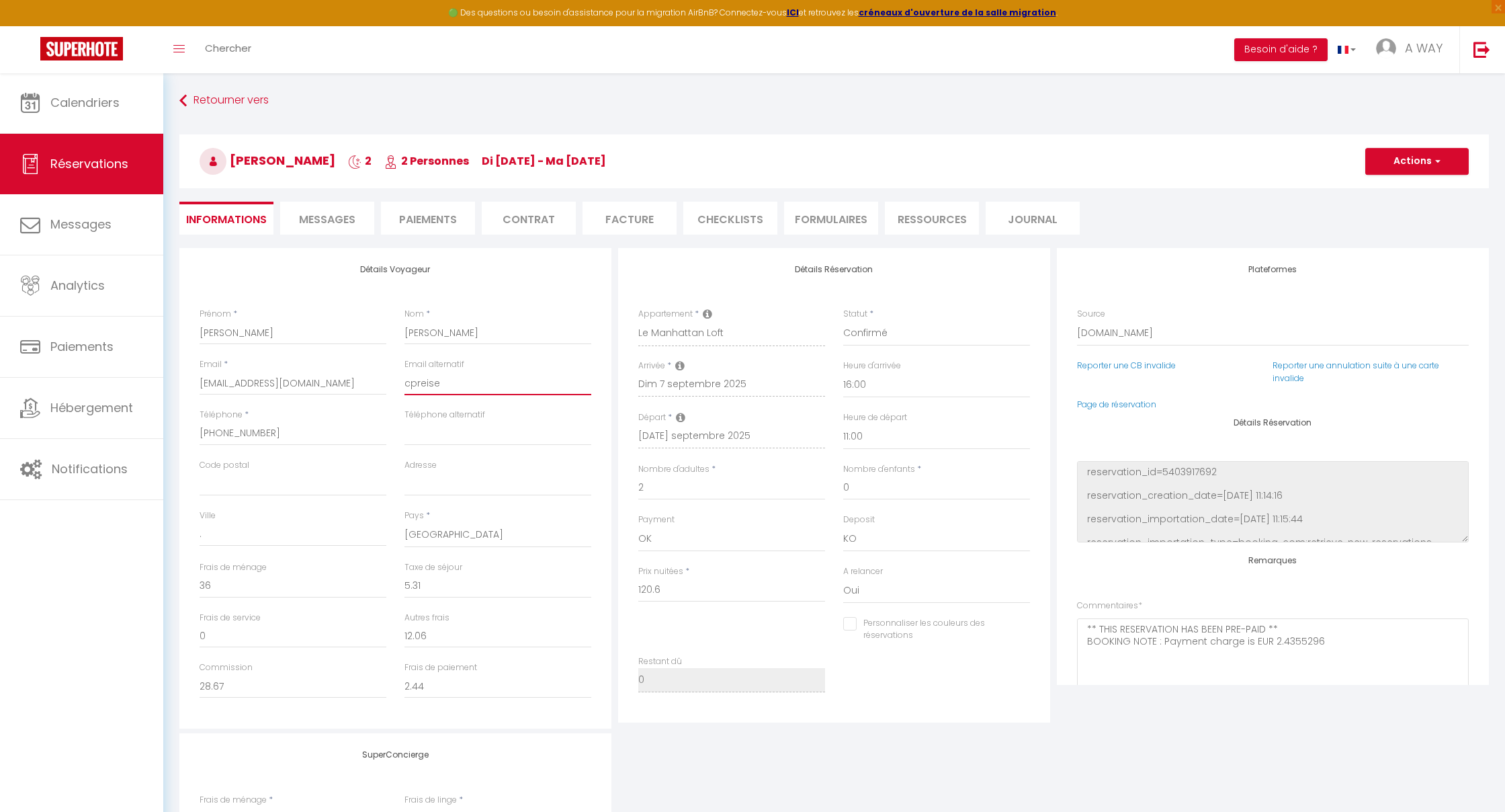
type input "cpreiser"
checkbox input "false"
type input "cpreiser@"
checkbox input "false"
type input "cpreiser@t"
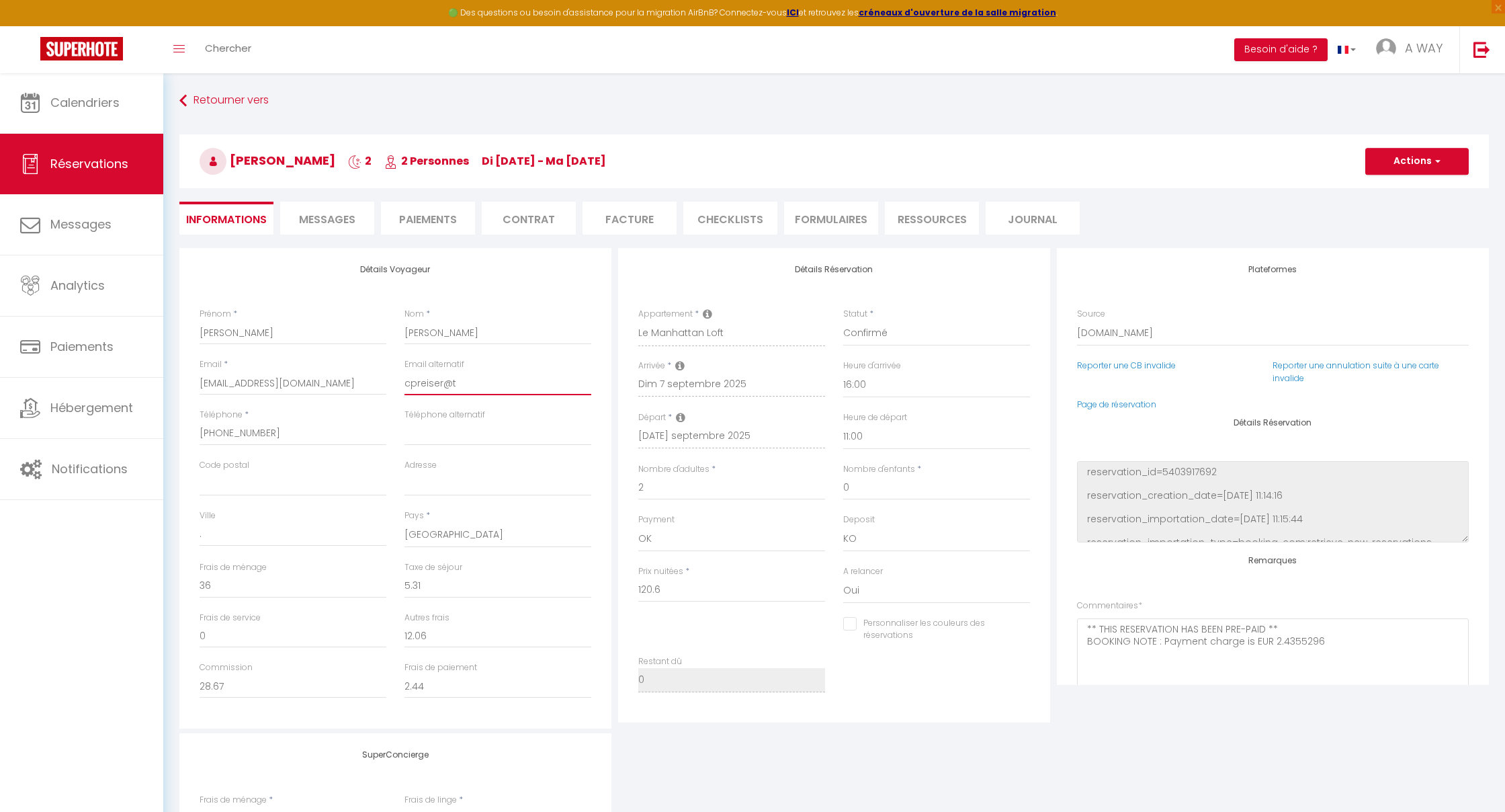
checkbox input "false"
type input "cpreiser@t-"
checkbox input "false"
type input "cpreiser@t-o"
checkbox input "false"
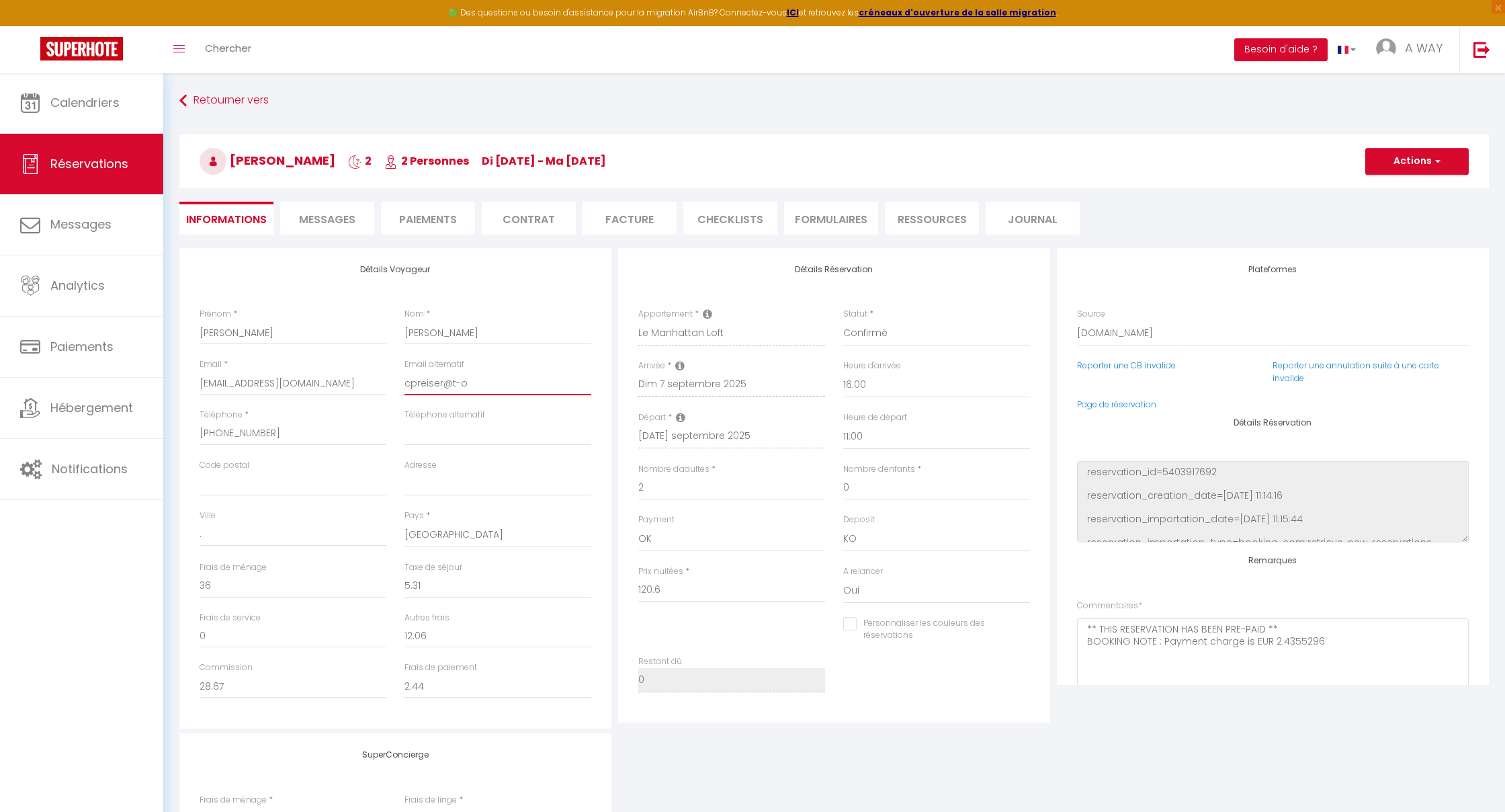
type input "cpreiser@t-on"
checkbox input "false"
type input "cpreiser@t-onl"
checkbox input "false"
type input "cpreiser@t-onli"
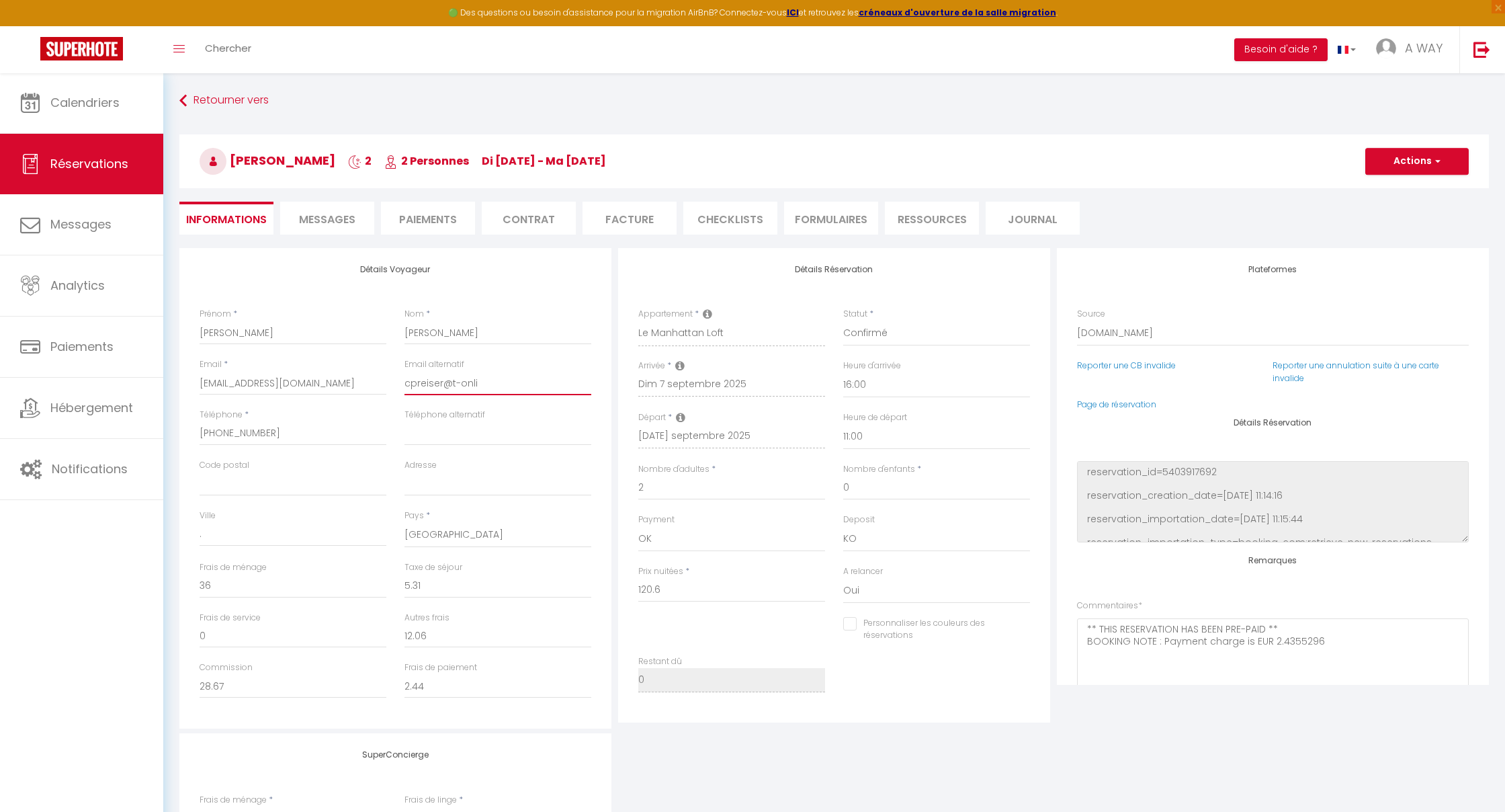
checkbox input "false"
type input "cpreiser@t-onlin"
checkbox input "false"
type input "[EMAIL_ADDRESS]"
checkbox input "false"
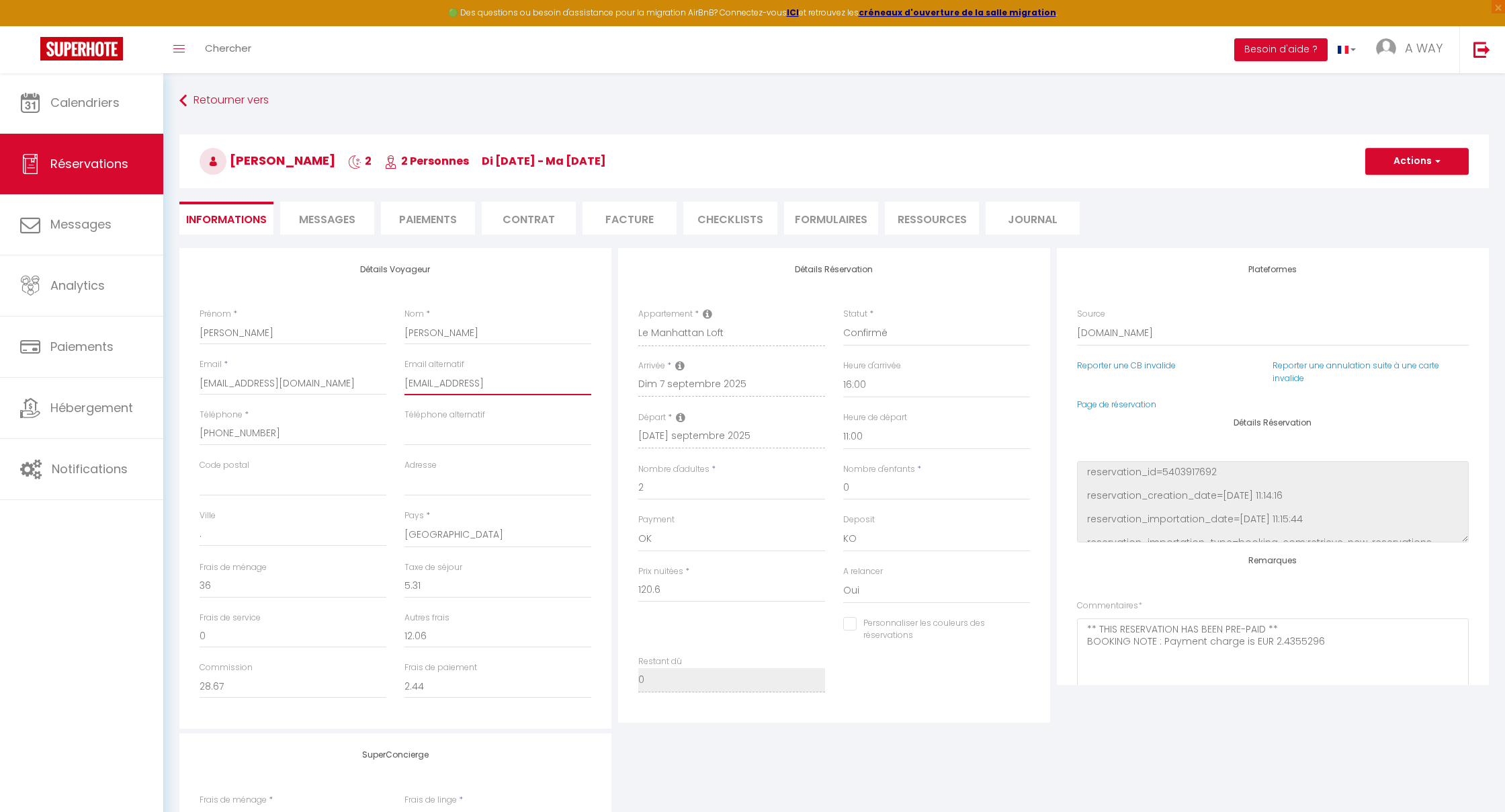
type input "[EMAIL_ADDRESS]."
checkbox input "false"
type input "cpreiser@t-online.d"
checkbox input "false"
type input "[EMAIL_ADDRESS][DOMAIN_NAME]"
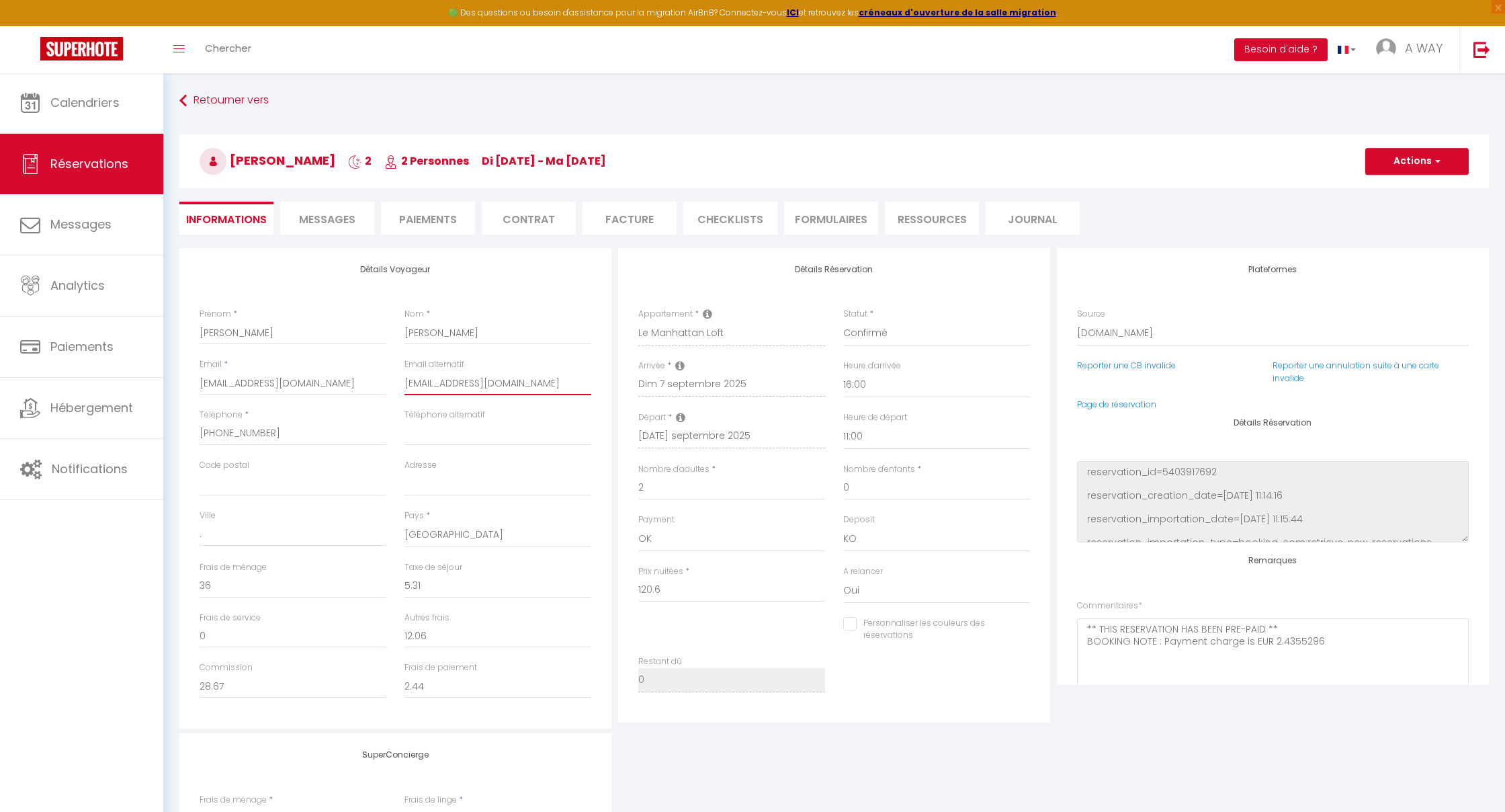
checkbox input "false"
type input "[EMAIL_ADDRESS][DOMAIN_NAME]"
click at [1421, 164] on button "Actions" at bounding box center [1417, 161] width 104 height 27
click at [1385, 189] on link "Enregistrer" at bounding box center [1403, 191] width 107 height 18
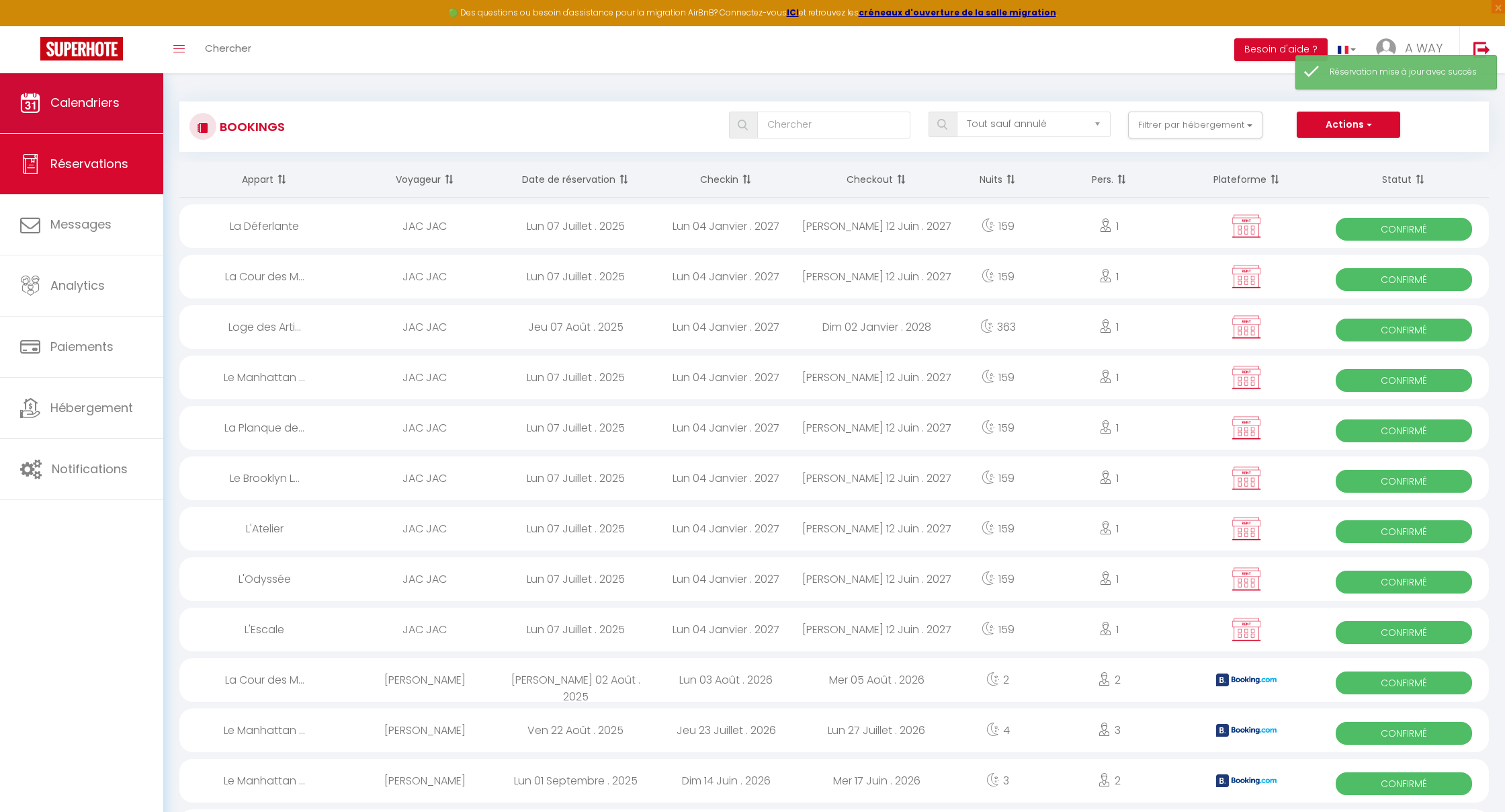
click at [85, 107] on span "Calendriers" at bounding box center [85, 102] width 69 height 17
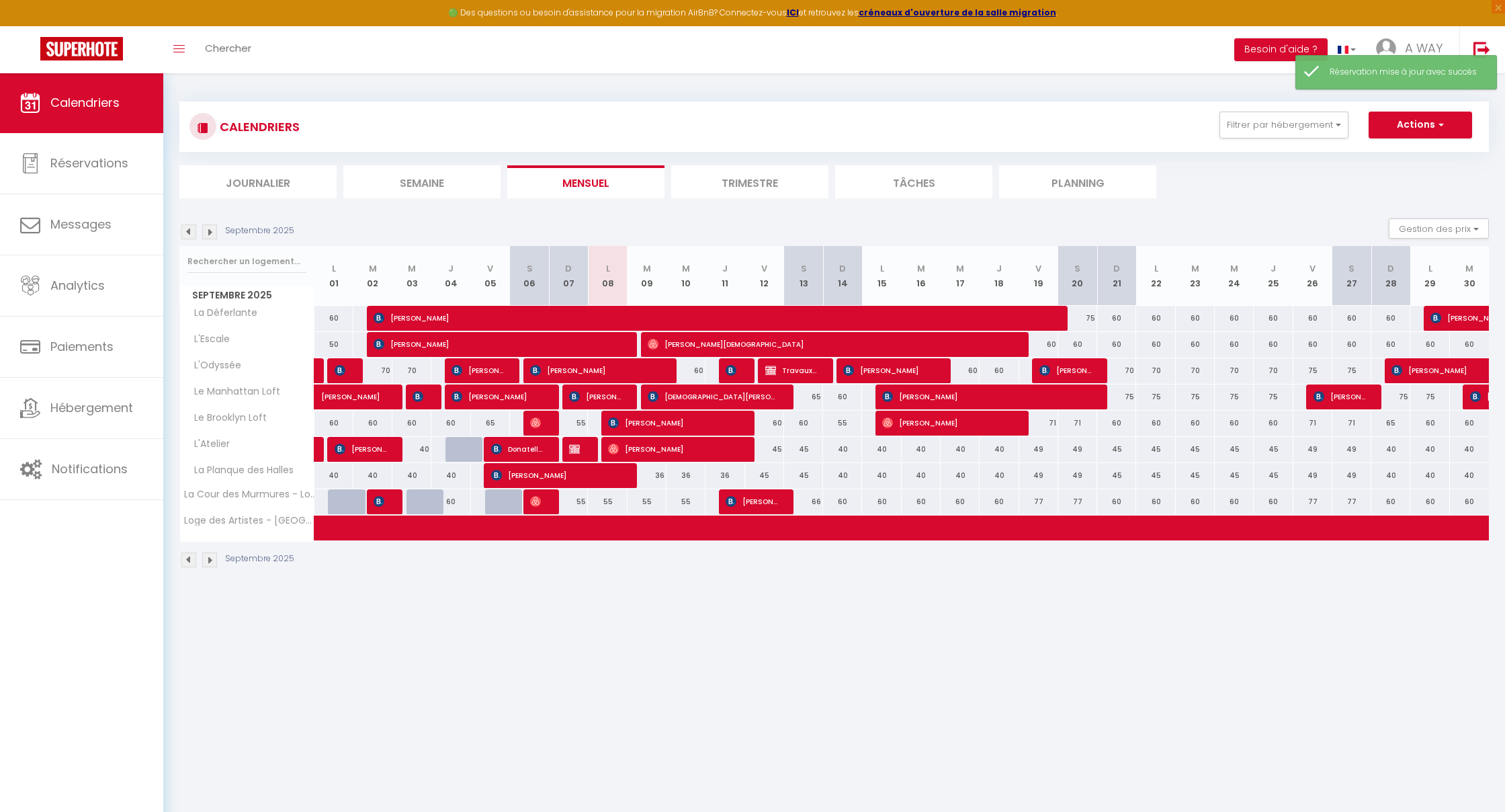
click at [608, 235] on span "[PERSON_NAME]" at bounding box center [594, 397] width 52 height 25
select select "OK"
select select "KO"
select select "0"
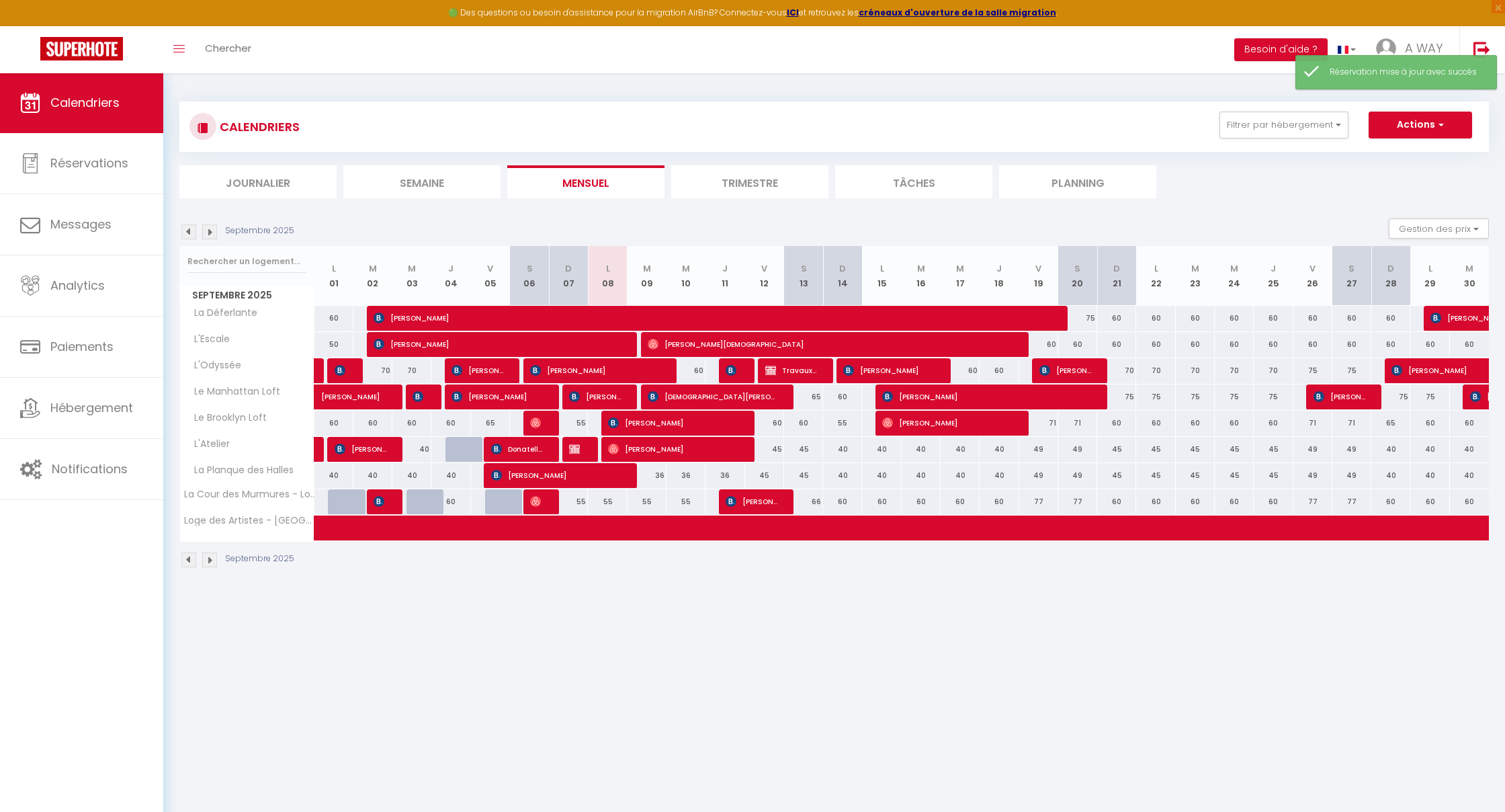
select select "1"
select select
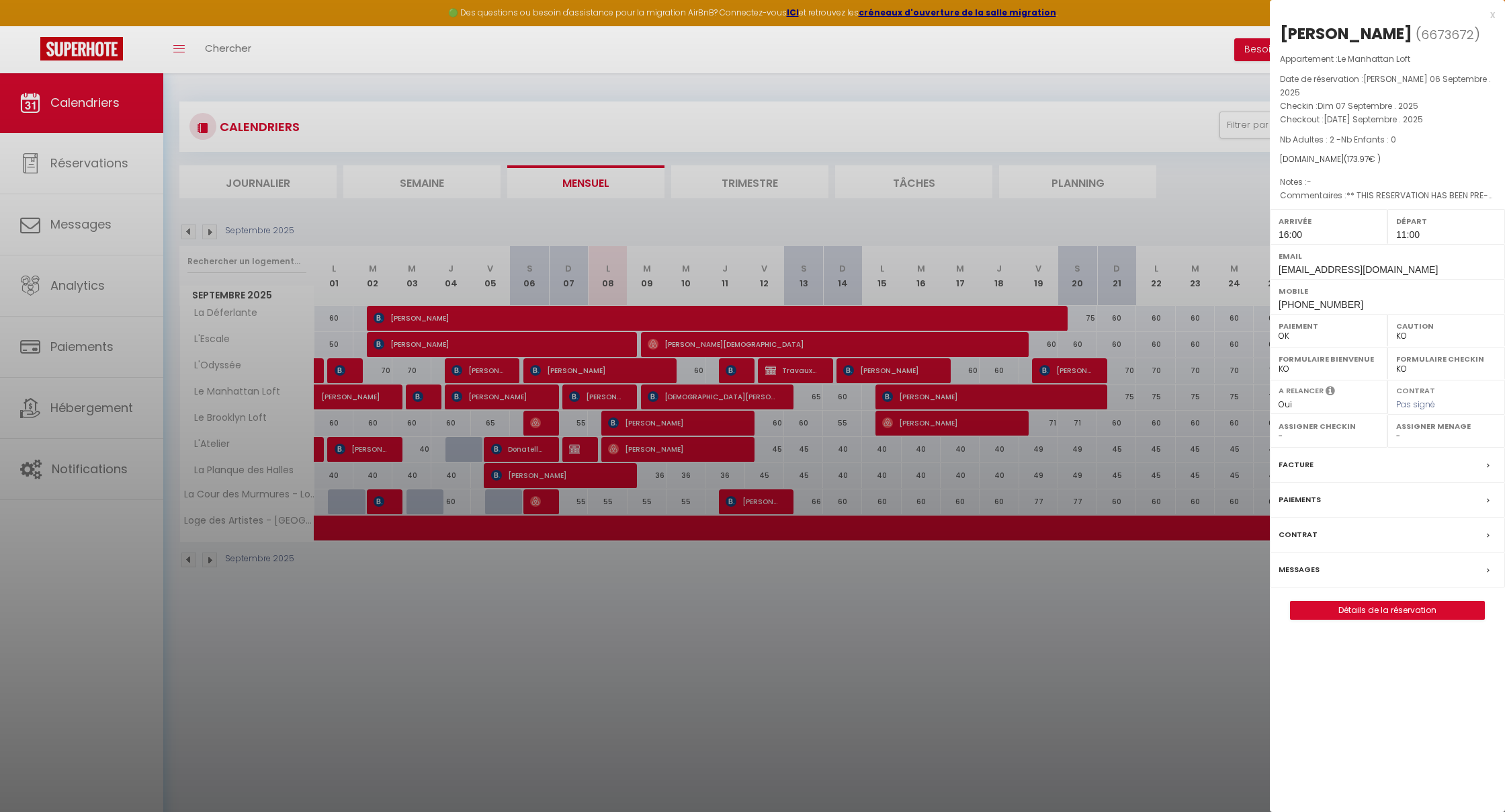
click at [1293, 235] on div "Paiements" at bounding box center [1388, 500] width 236 height 35
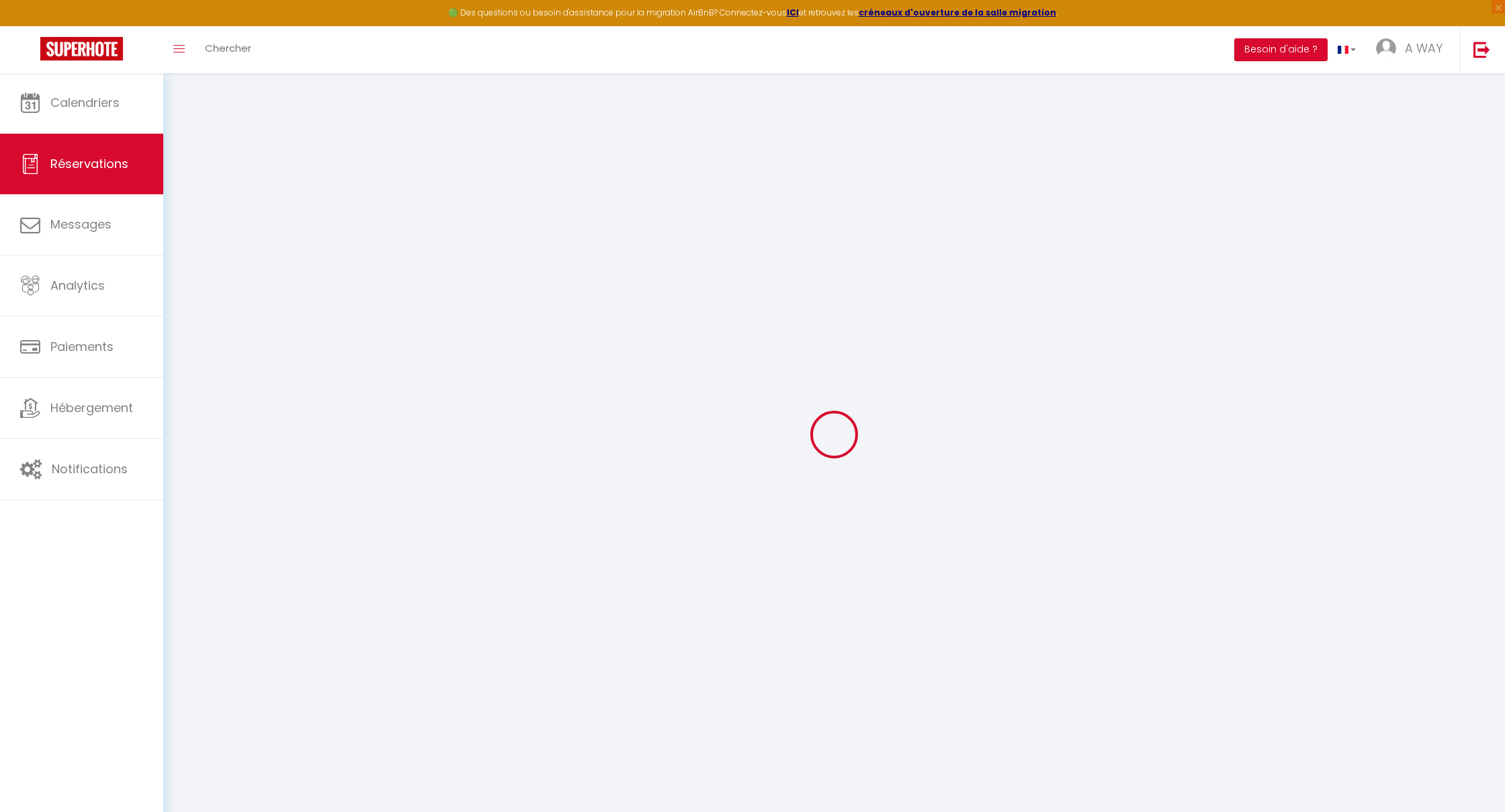
select select
checkbox input "false"
type textarea "** THIS RESERVATION HAS BEEN PRE-PAID ** BOOKING NOTE : Payment charge is EUR 2…"
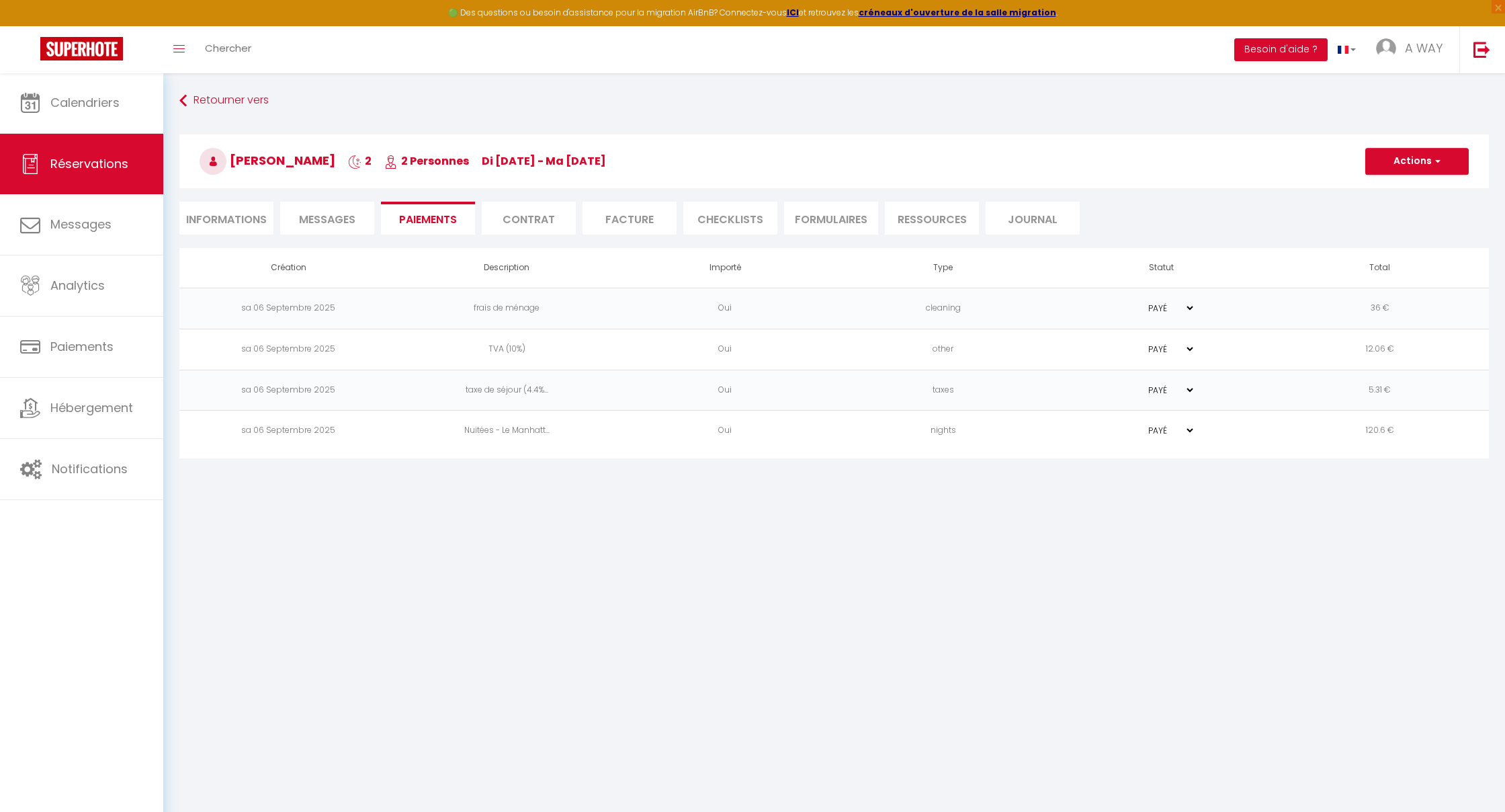
click at [243, 214] on li "Informations" at bounding box center [227, 218] width 94 height 33
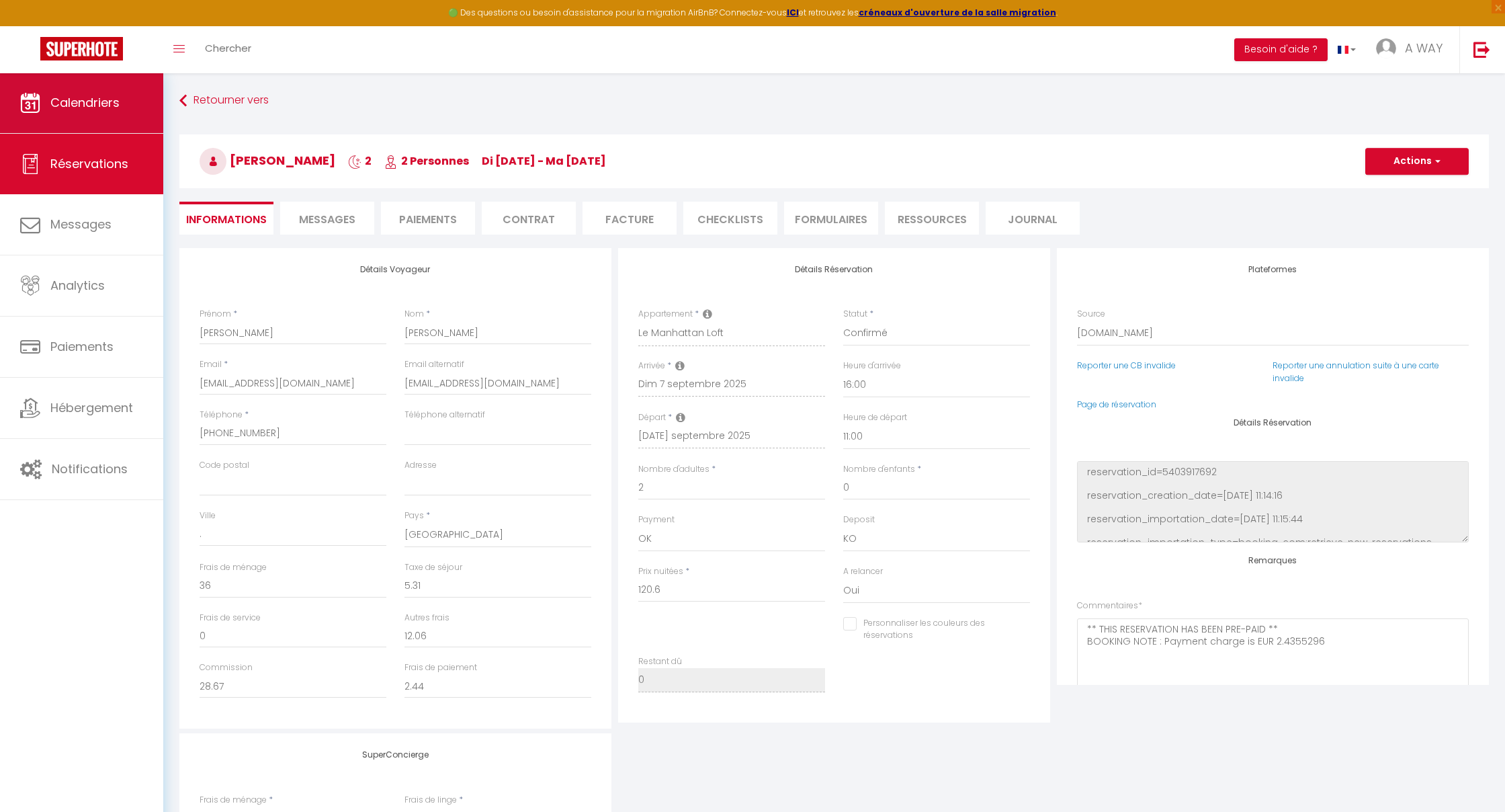
click at [62, 113] on link "Calendriers" at bounding box center [81, 103] width 163 height 61
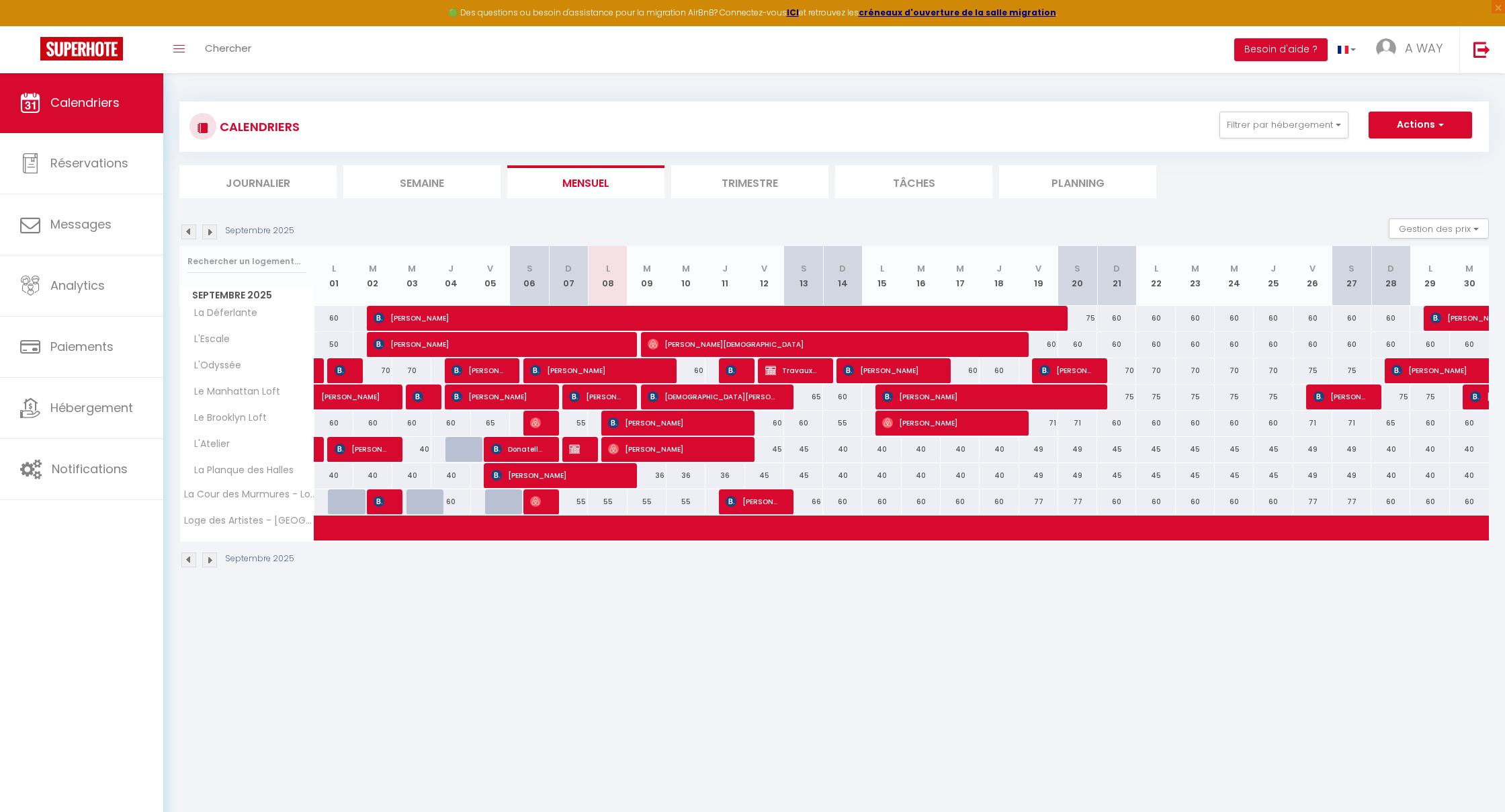
click at [621, 235] on div at bounding box center [608, 345] width 39 height 25
type input "60"
type input "Lun 08 Septembre 2025"
type input "[DATE] Septembre 2025"
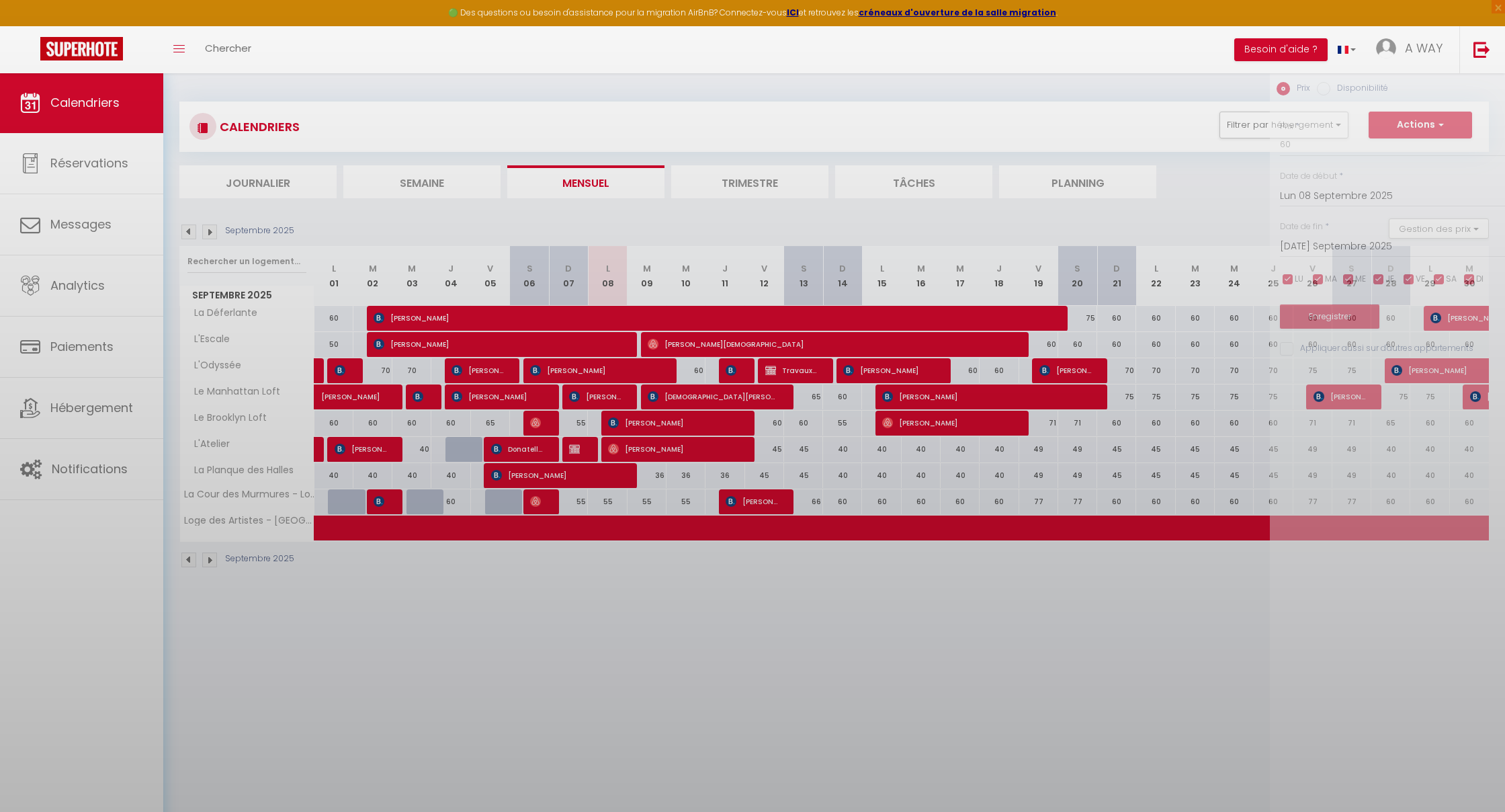
click at [622, 235] on div at bounding box center [752, 406] width 1505 height 812
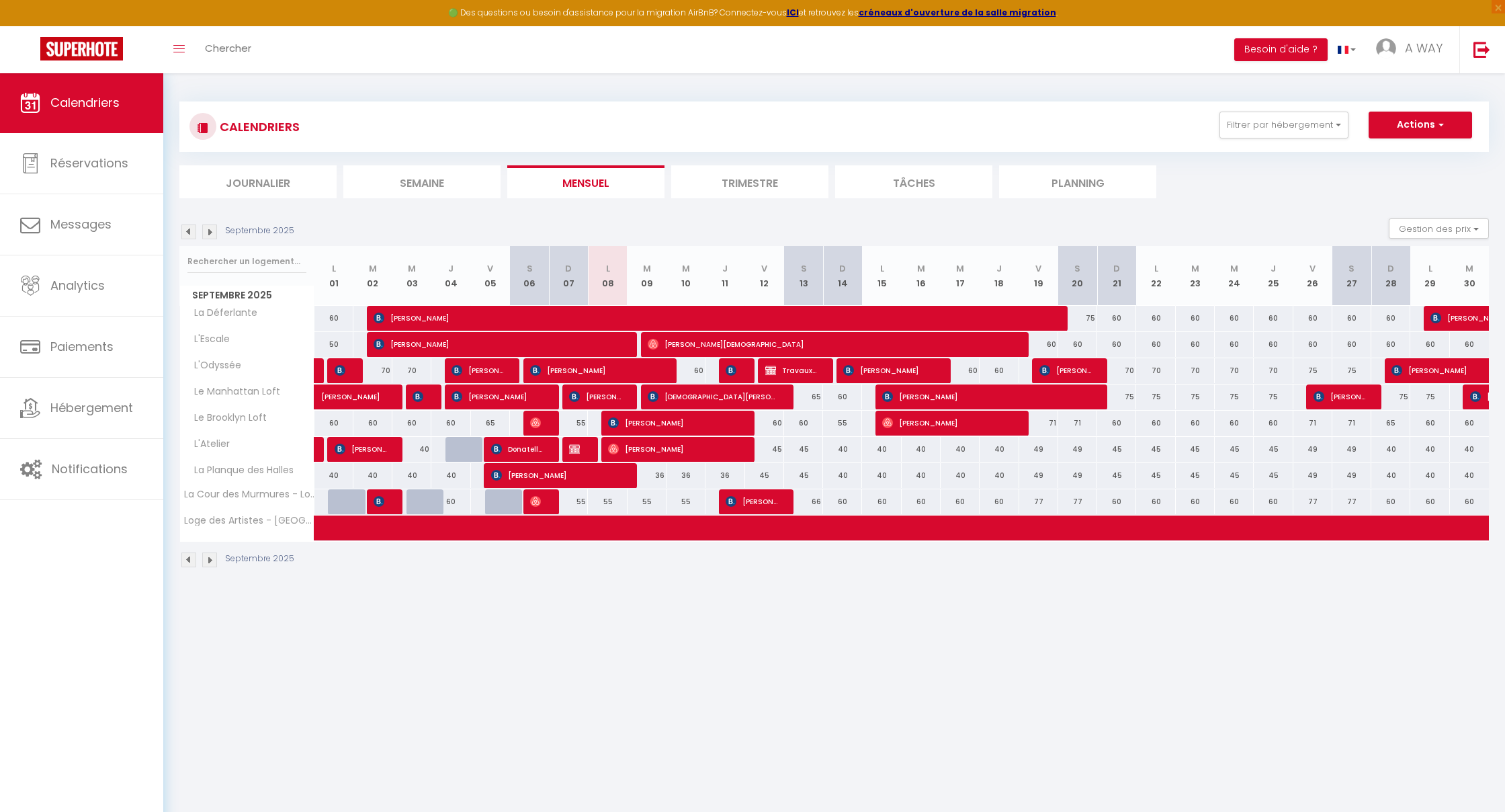
click at [622, 235] on div at bounding box center [608, 345] width 39 height 25
select select
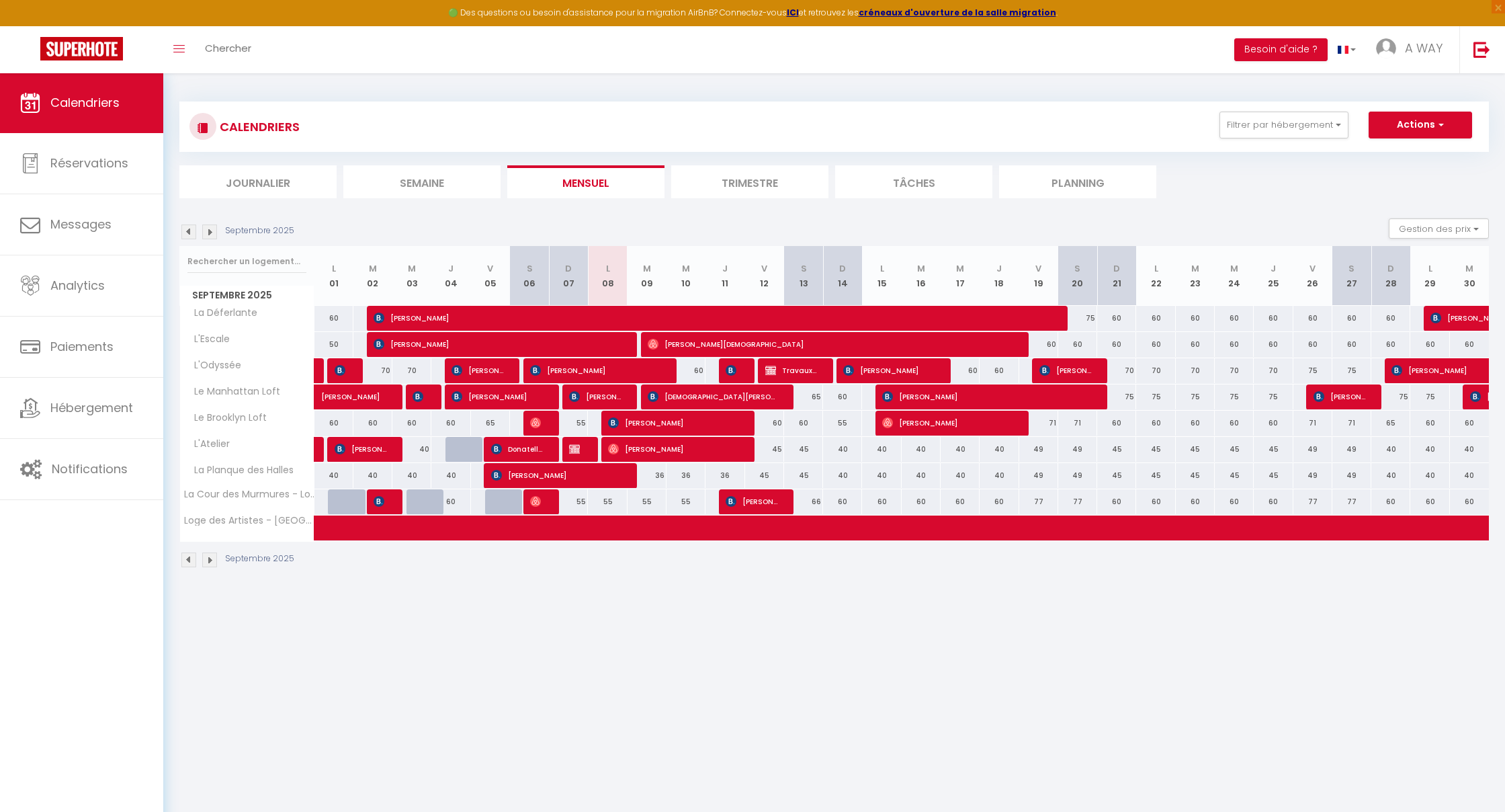
select select
type input "60"
type input "Lun 08 Septembre 2025"
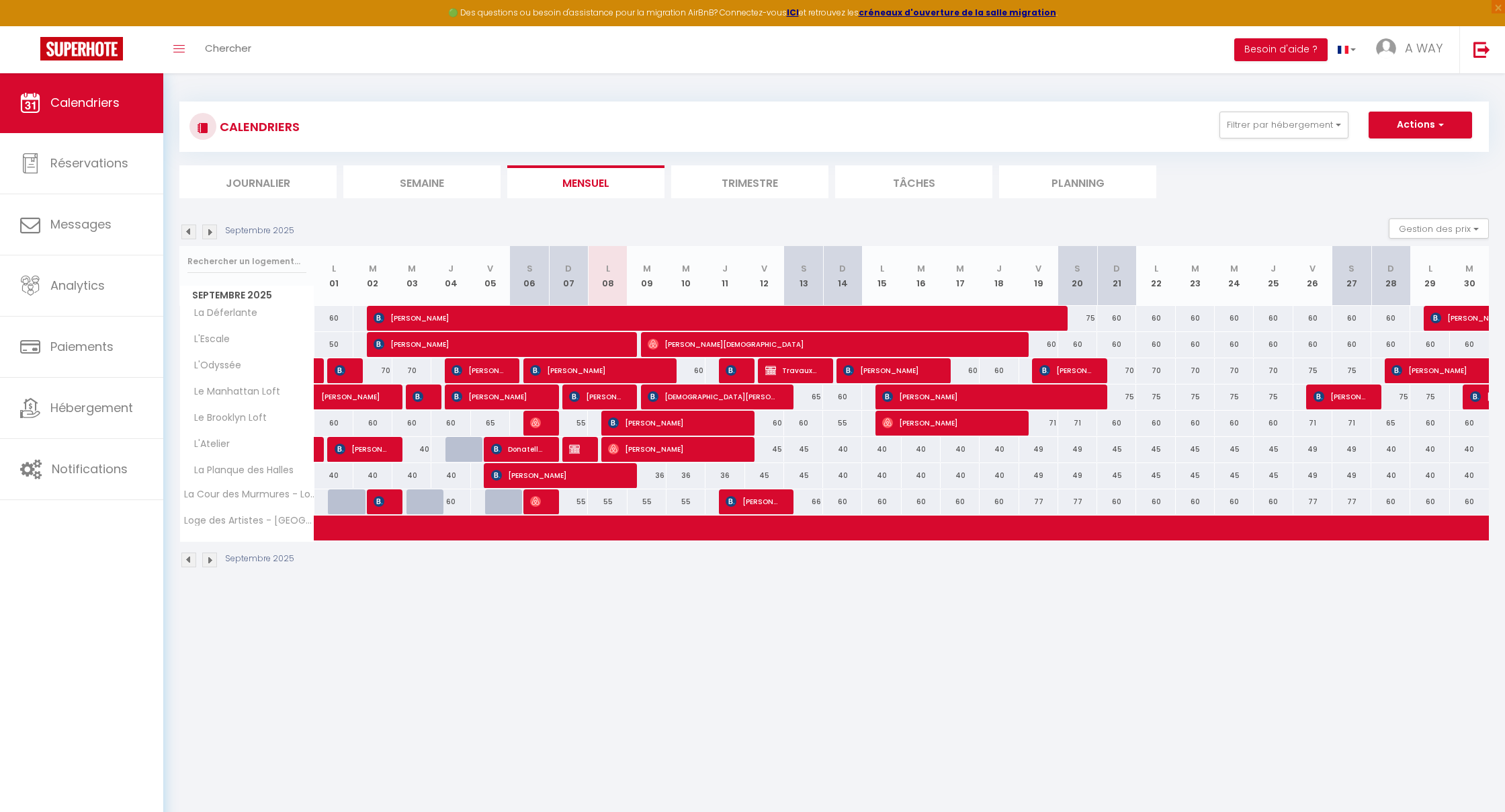
type input "[DATE] Septembre 2025"
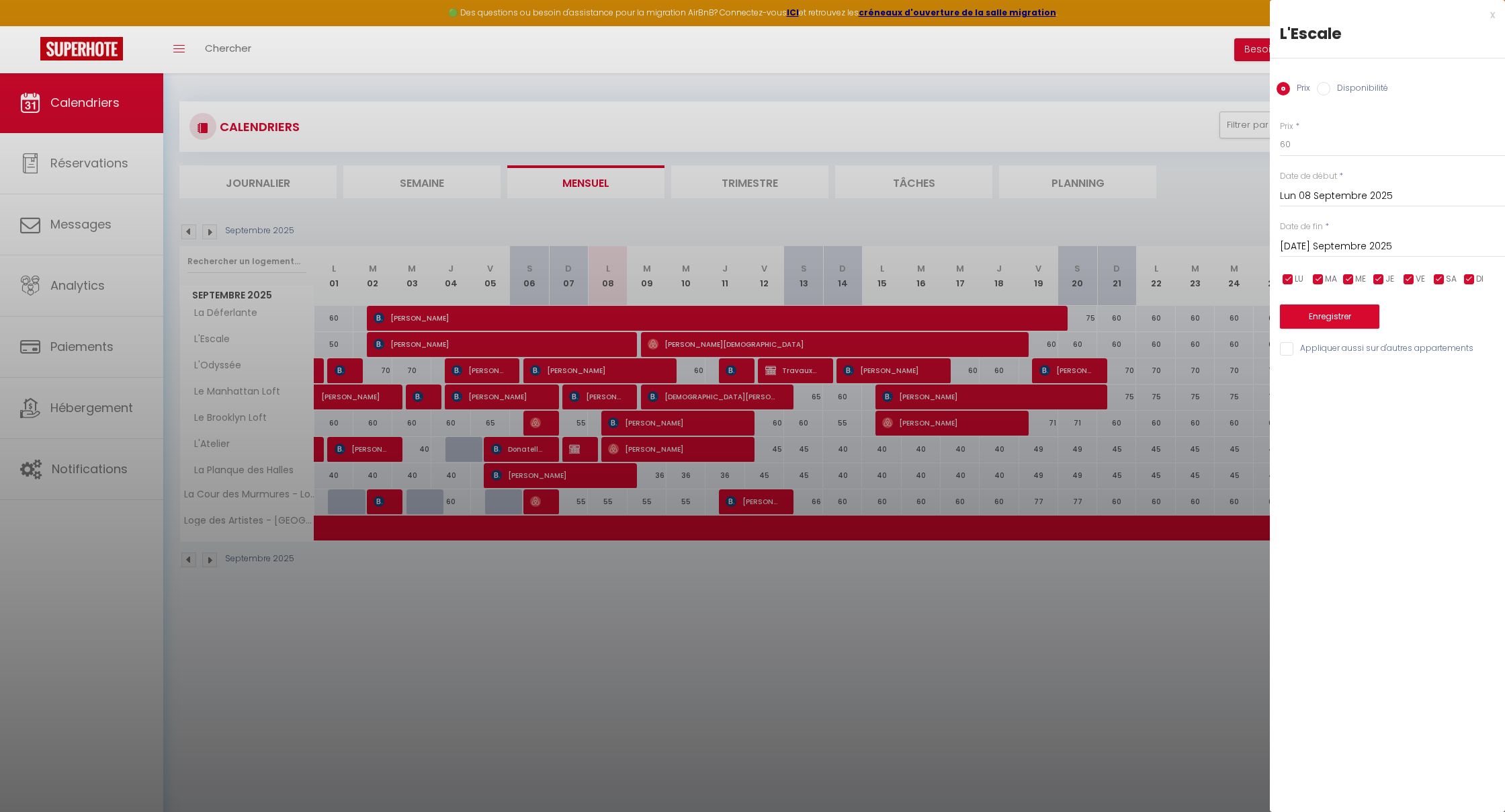
click at [545, 235] on div at bounding box center [752, 406] width 1505 height 812
select select
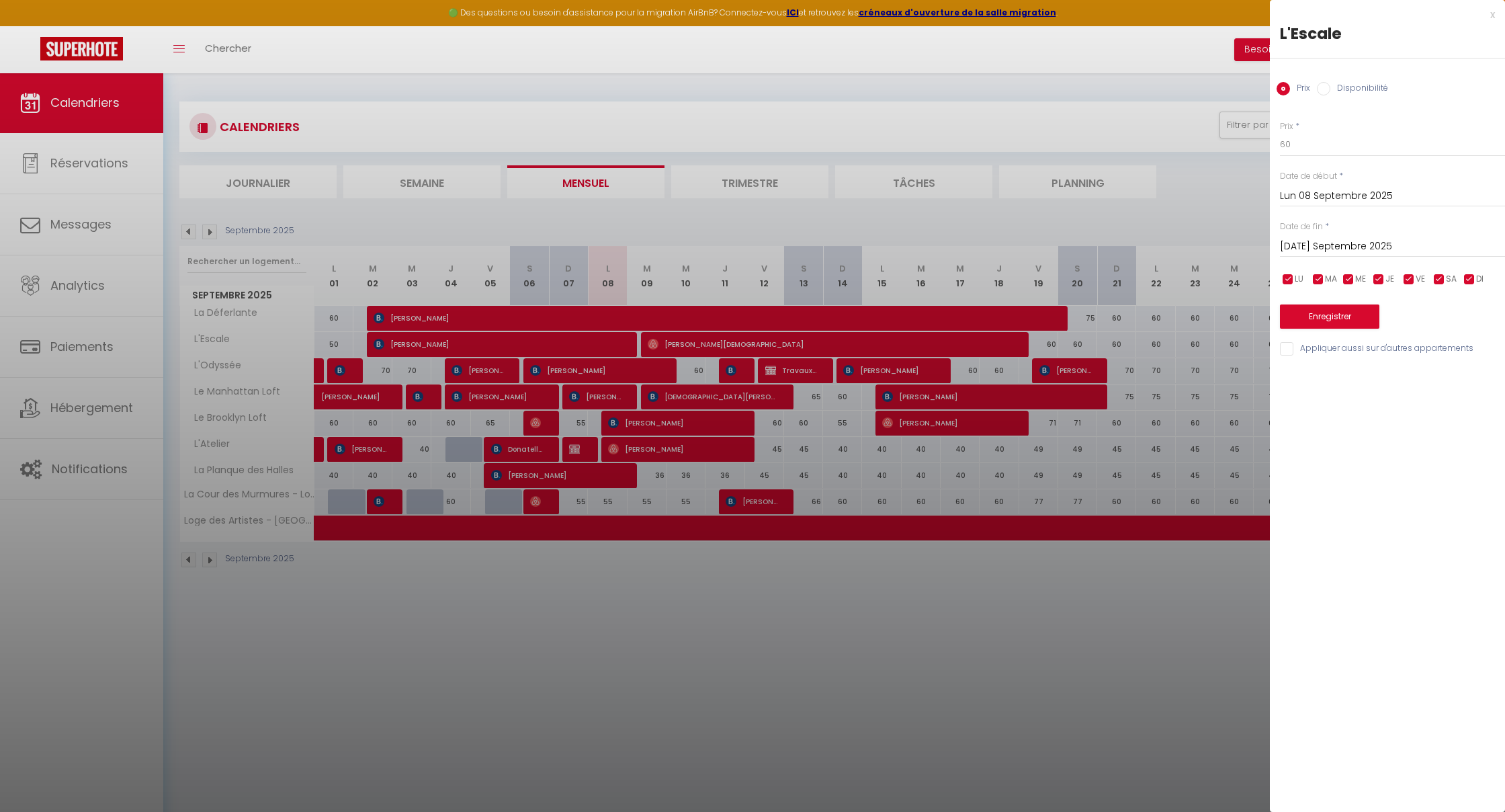
select select
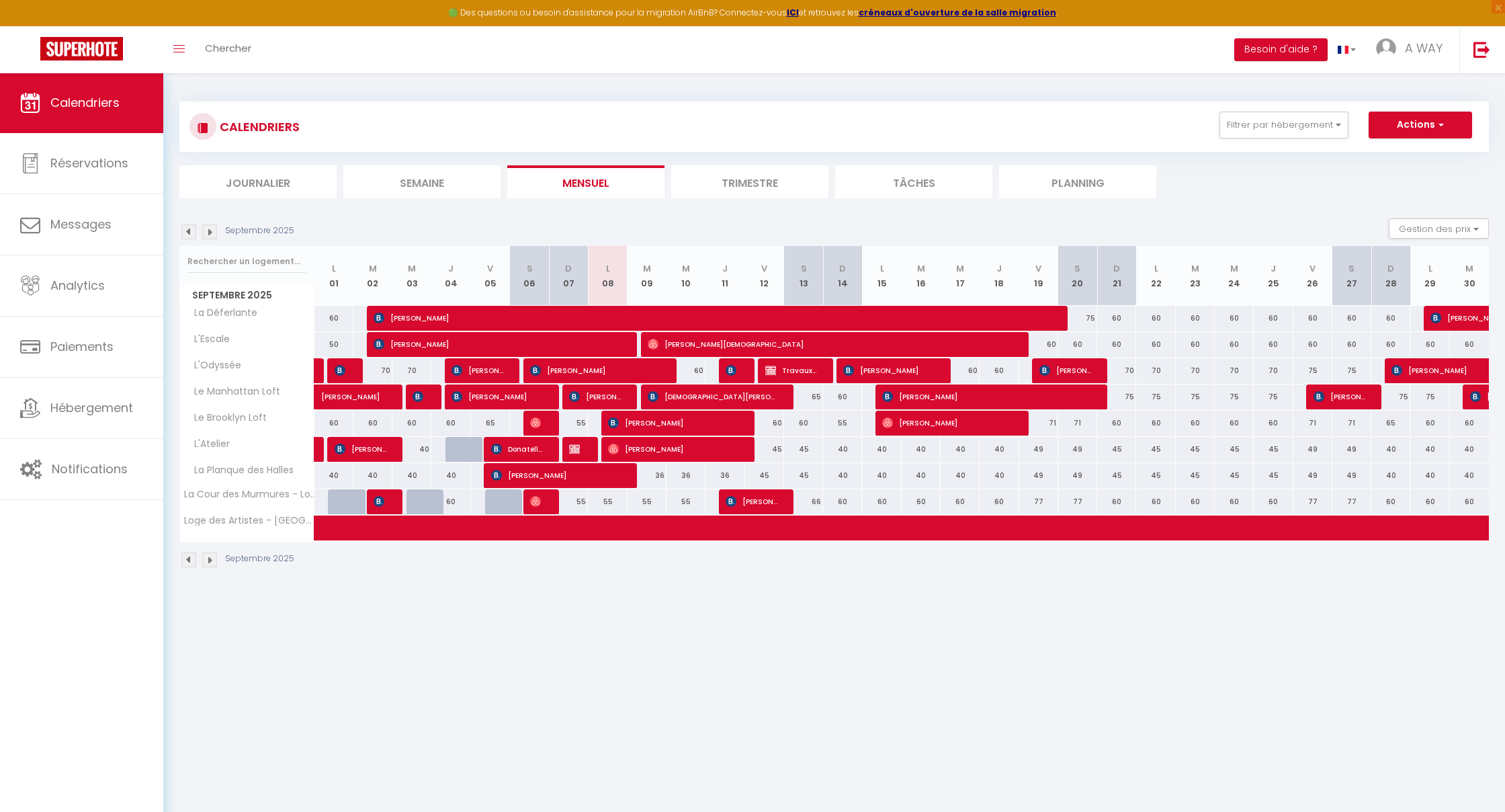
click at [471, 235] on span "[PERSON_NAME]" at bounding box center [496, 344] width 246 height 25
select select "OK"
select select "0"
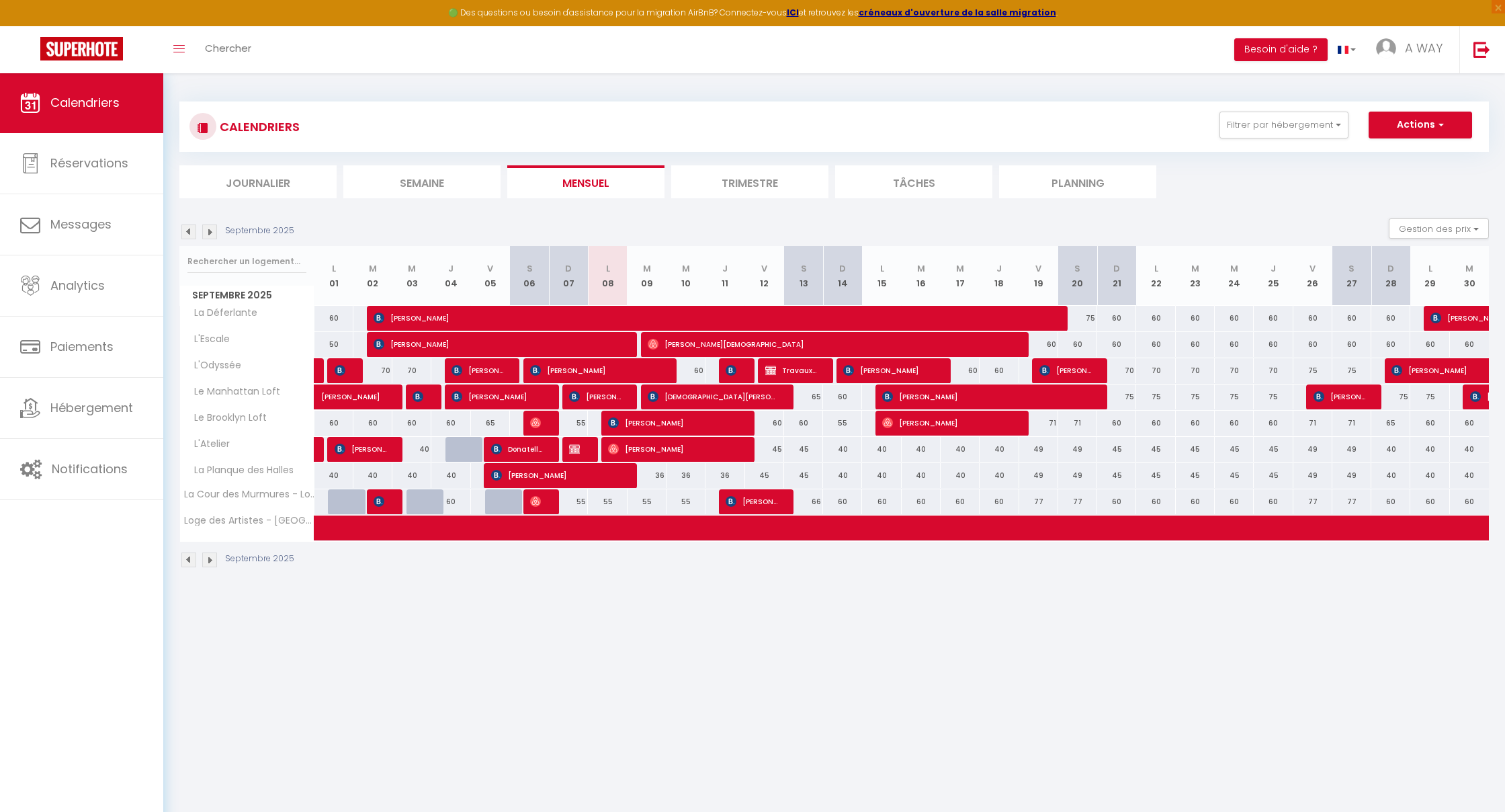
select select "1"
select select
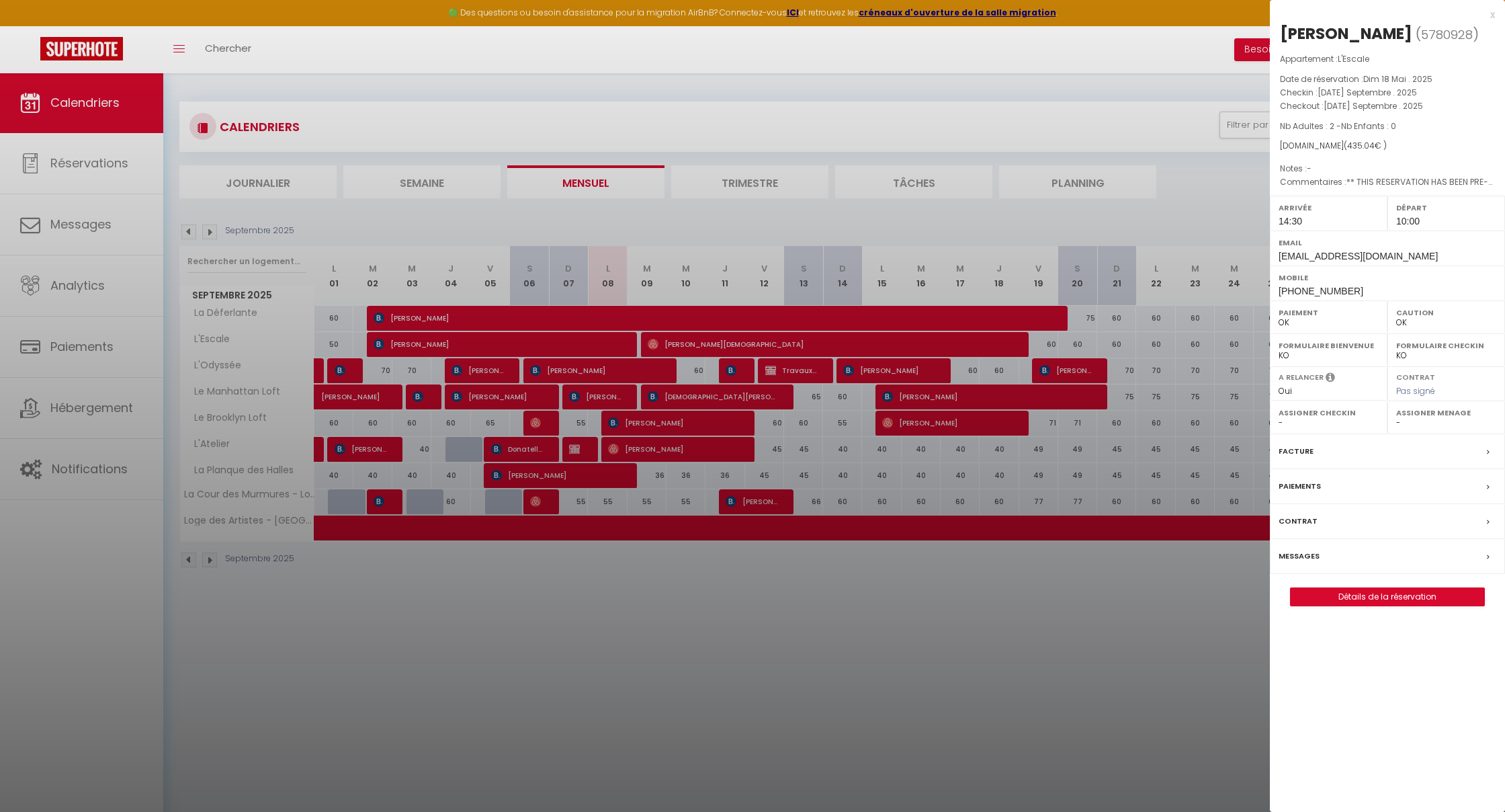
click at [1300, 235] on label "Facture" at bounding box center [1297, 451] width 35 height 14
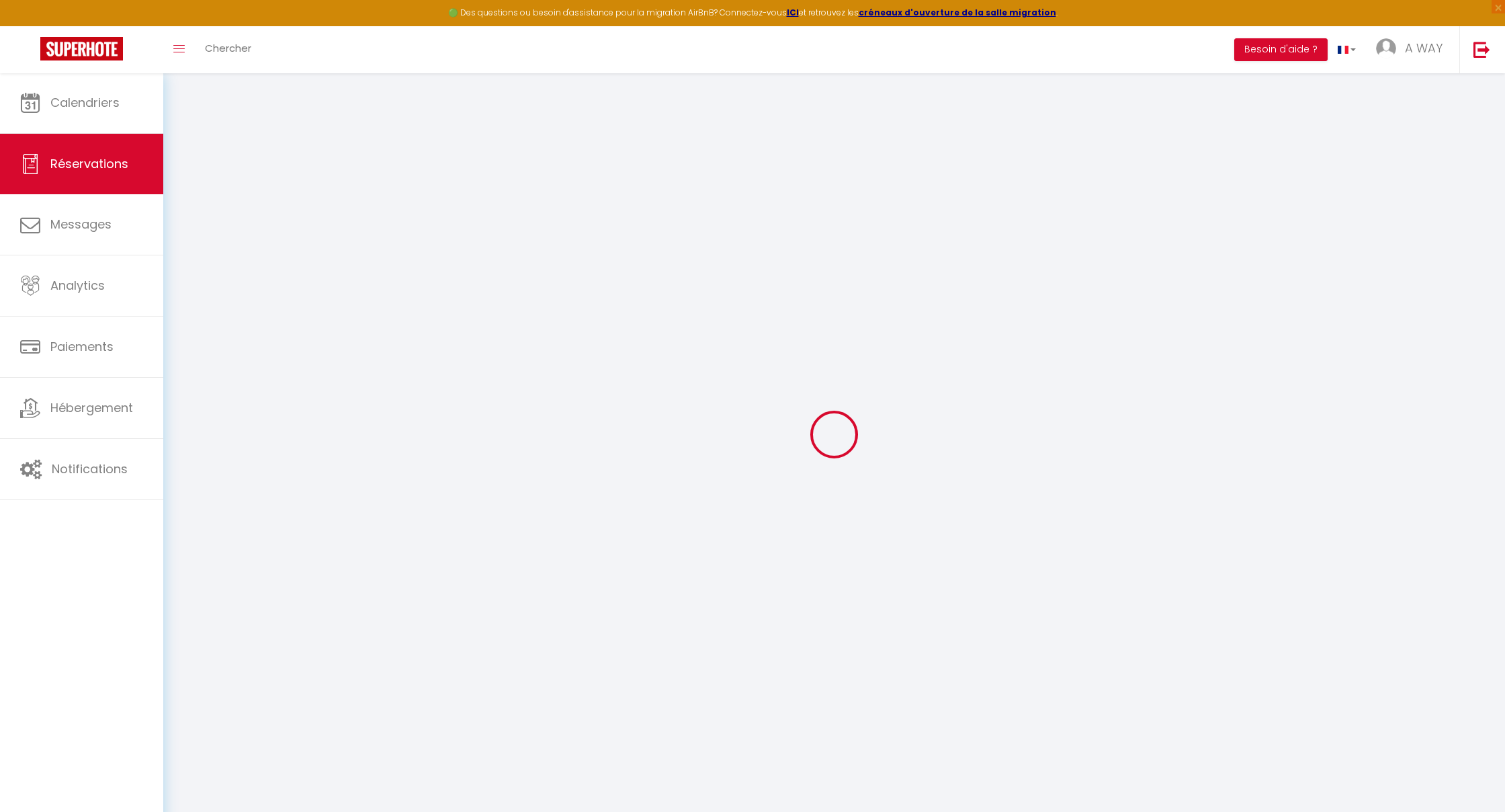
select select "service charge"
select select "cleaning"
select select "taxes"
select select
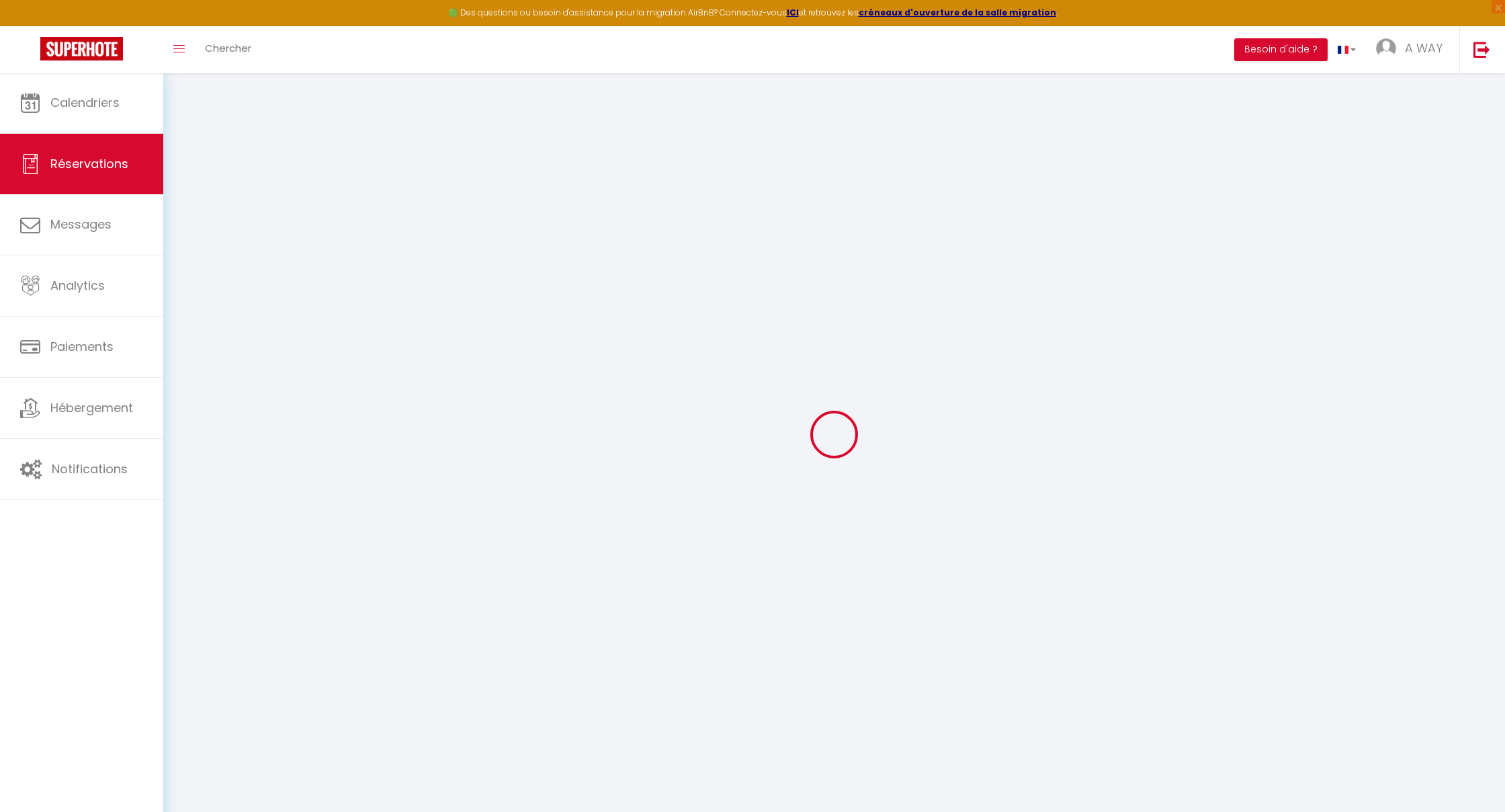
checkbox input "false"
type textarea "** THIS RESERVATION HAS BEEN PRE-PAID ** Reservation has a cancellation grace p…"
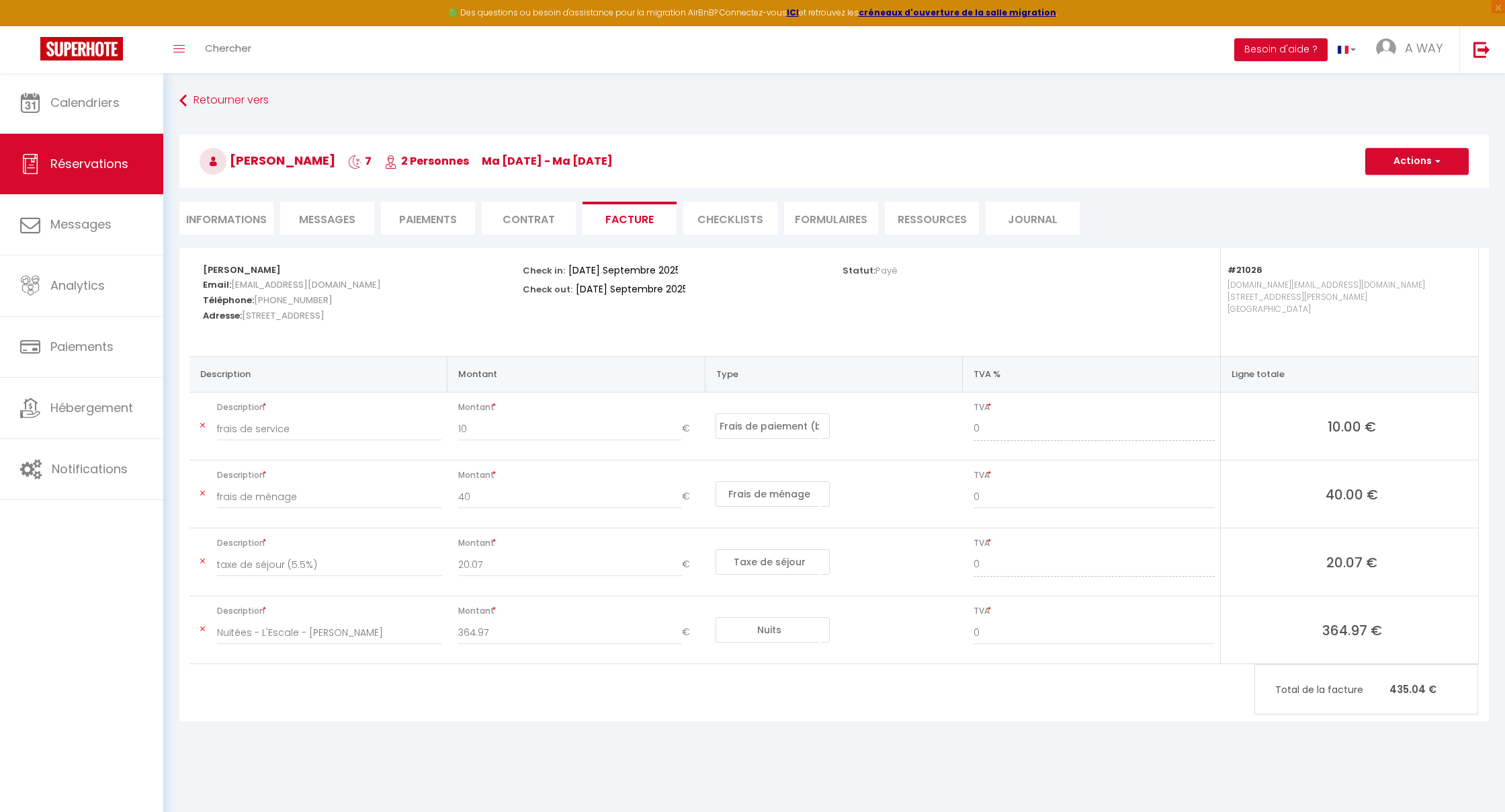
click at [232, 223] on li "Informations" at bounding box center [227, 218] width 94 height 33
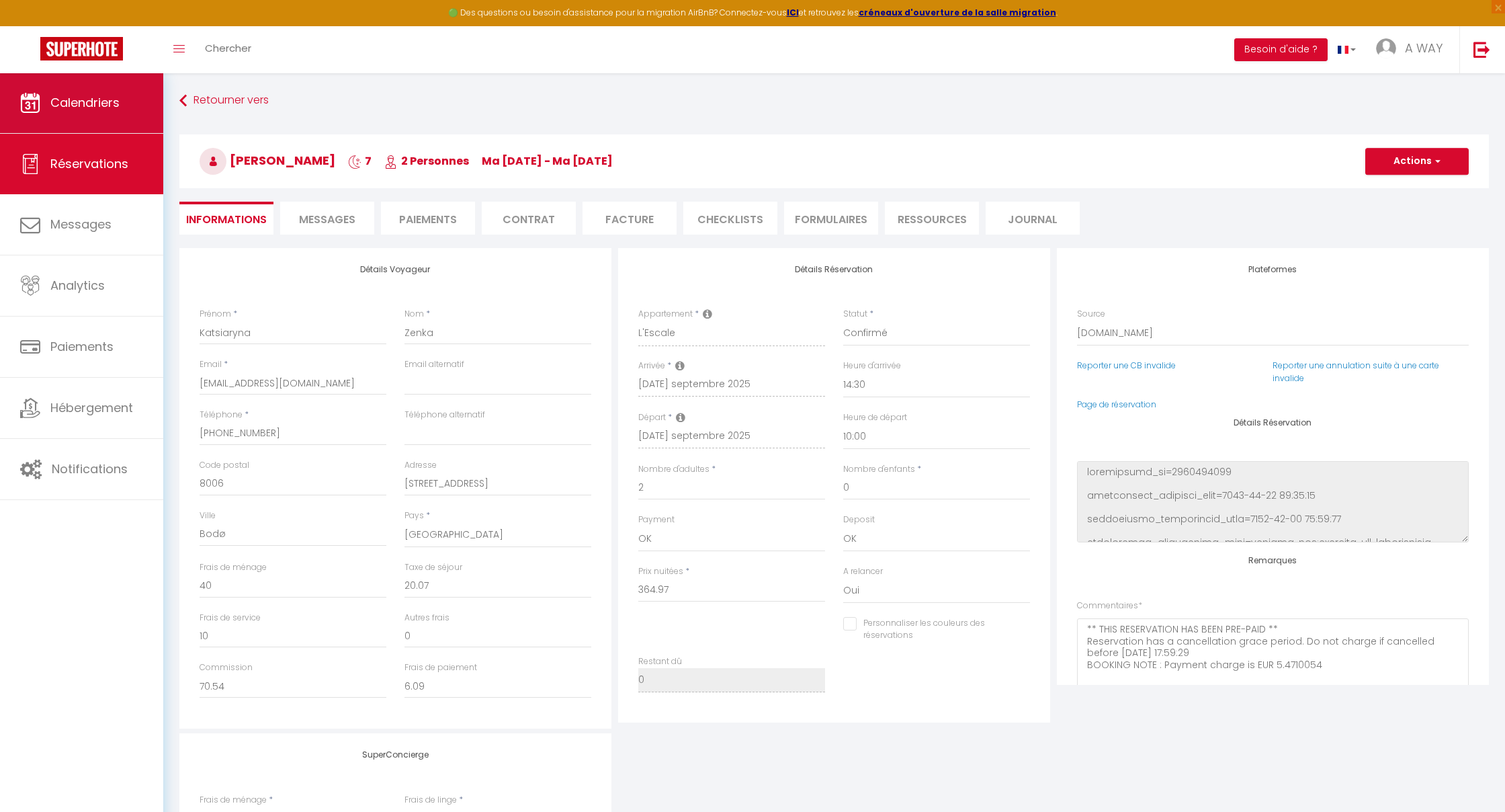
click at [84, 105] on span "Calendriers" at bounding box center [85, 102] width 69 height 17
